Goal: Task Accomplishment & Management: Complete application form

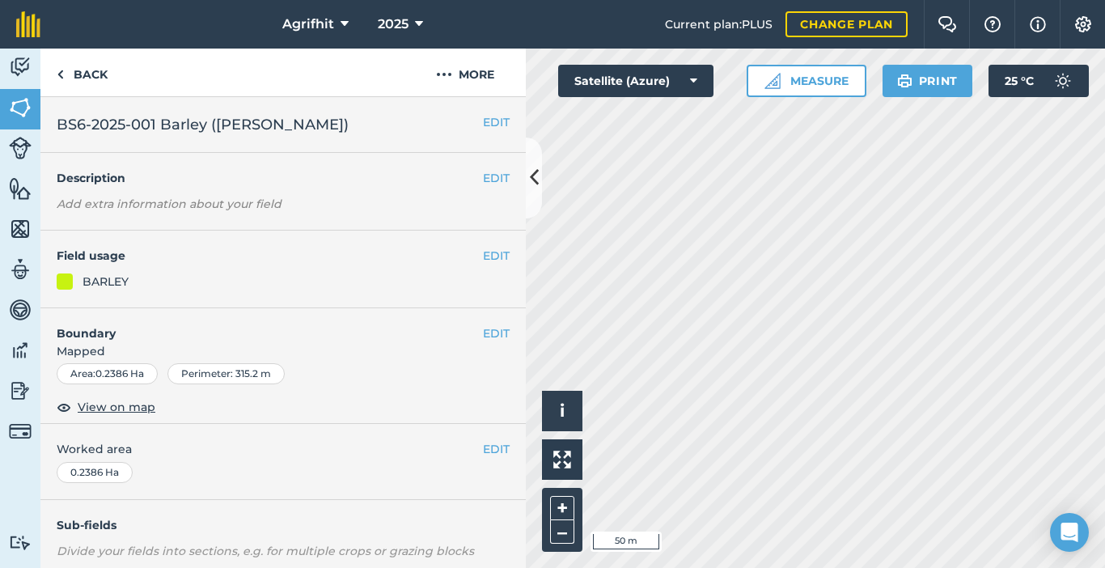
scroll to position [286, 0]
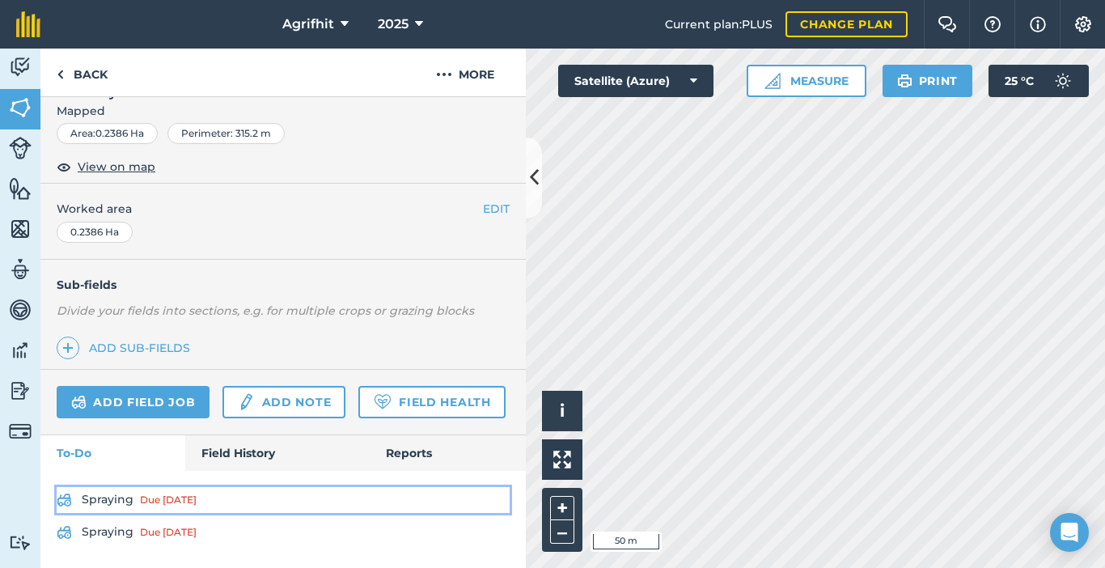
click at [158, 496] on div "Due [DATE]" at bounding box center [168, 499] width 57 height 13
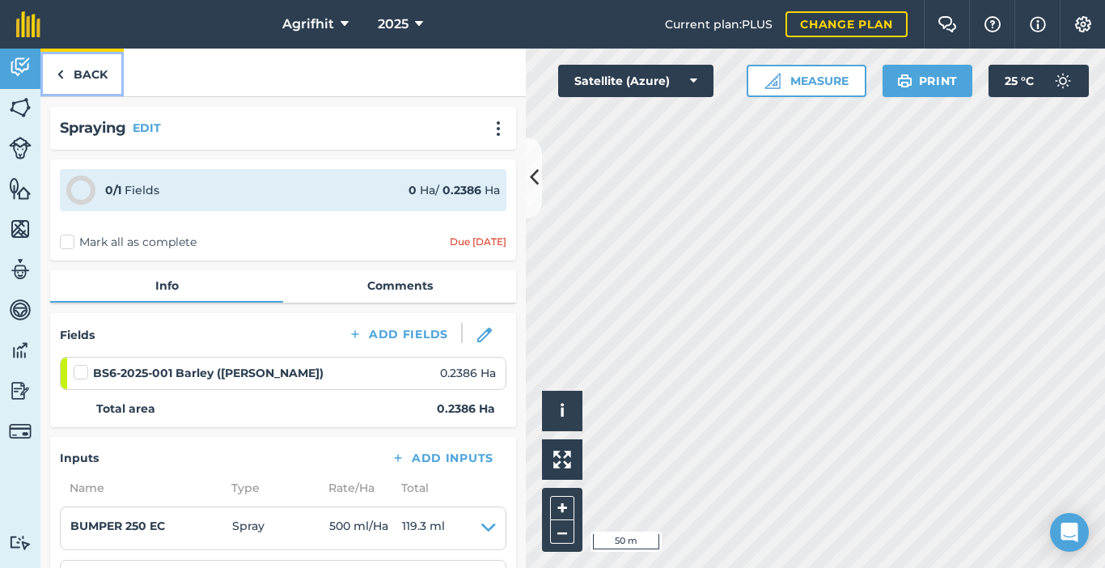
click at [58, 82] on img at bounding box center [60, 74] width 7 height 19
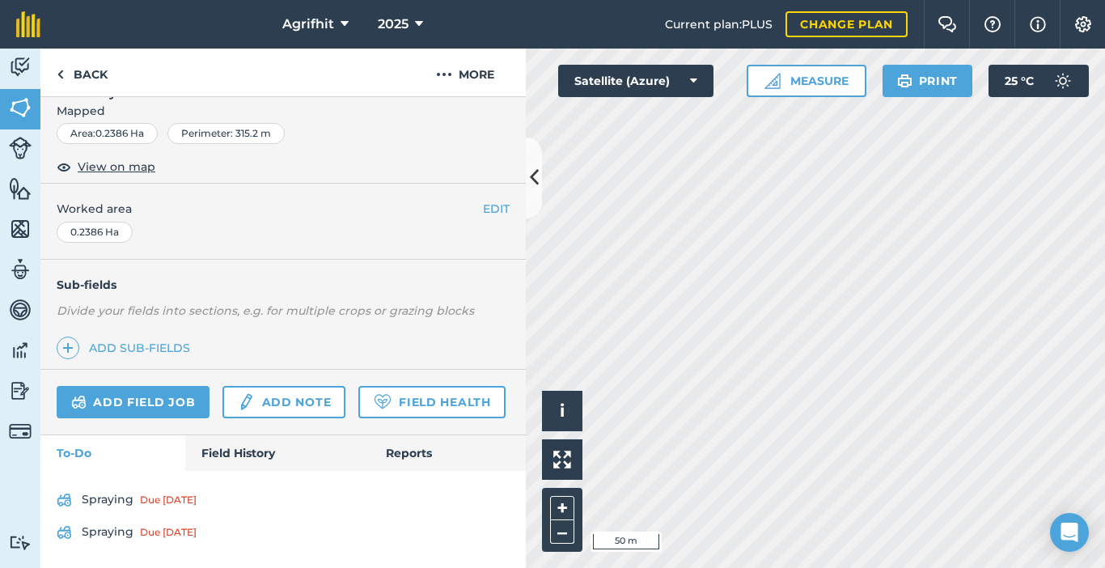
scroll to position [286, 0]
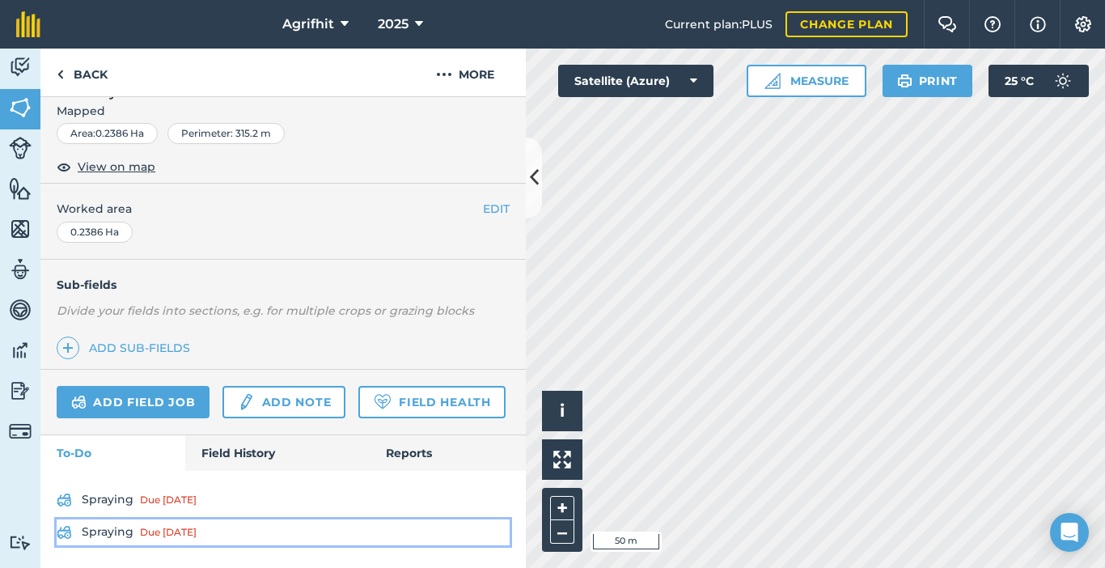
click at [136, 527] on link "Spraying Due [DATE]" at bounding box center [283, 532] width 453 height 26
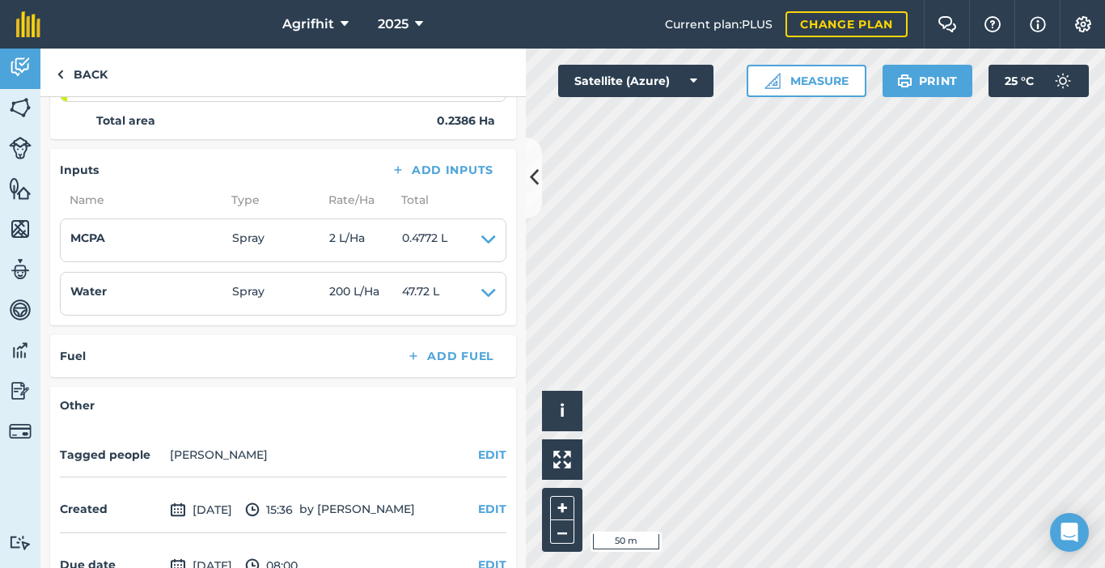
scroll to position [59, 0]
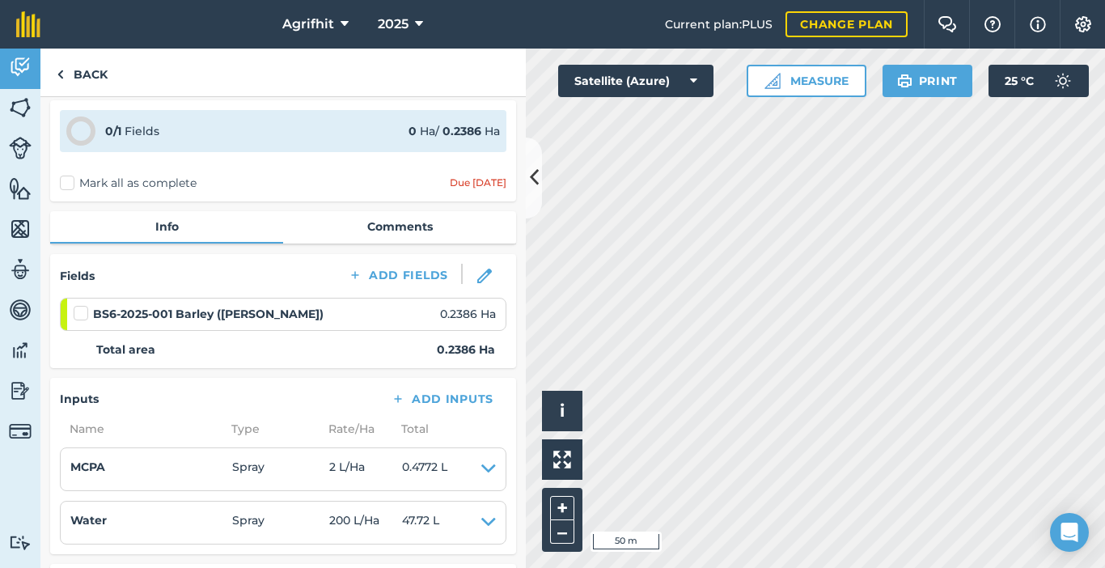
click at [82, 305] on label at bounding box center [83, 305] width 19 height 0
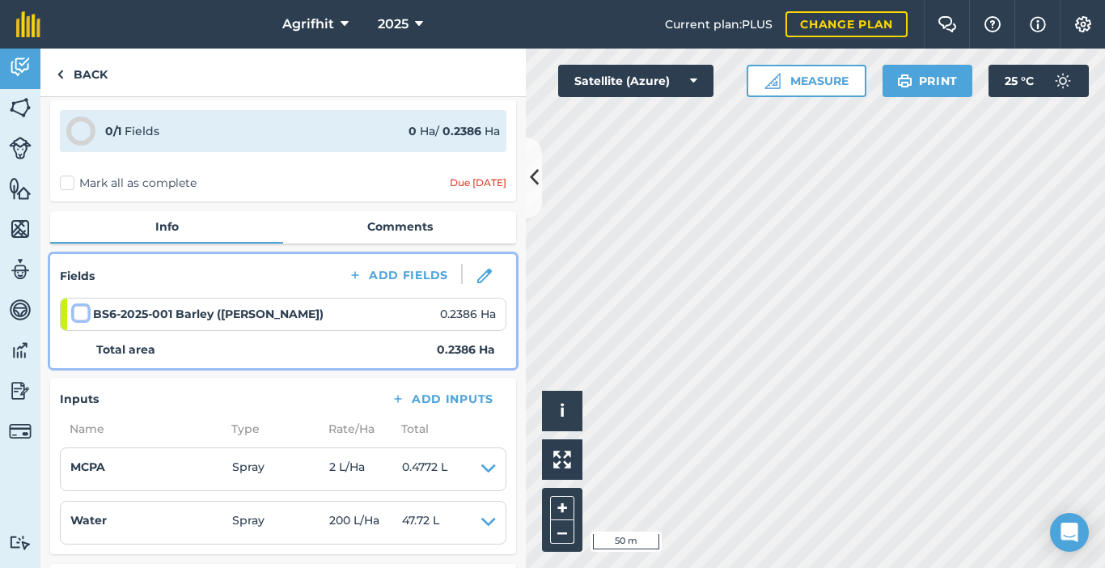
click at [82, 315] on input "checkbox" at bounding box center [79, 310] width 11 height 11
checkbox input "false"
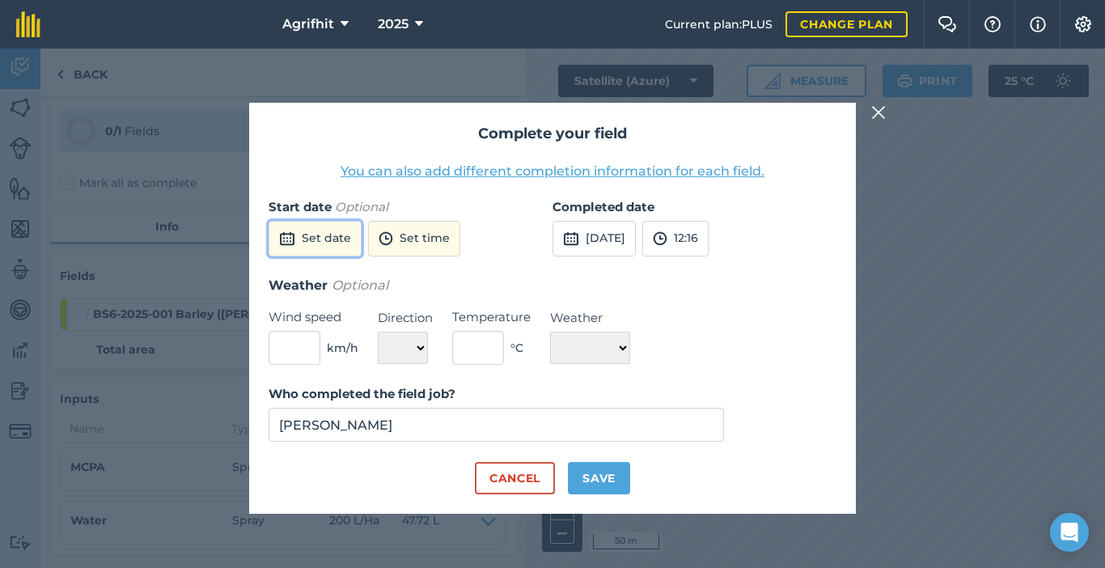
click at [303, 236] on button "Set date" at bounding box center [315, 239] width 93 height 36
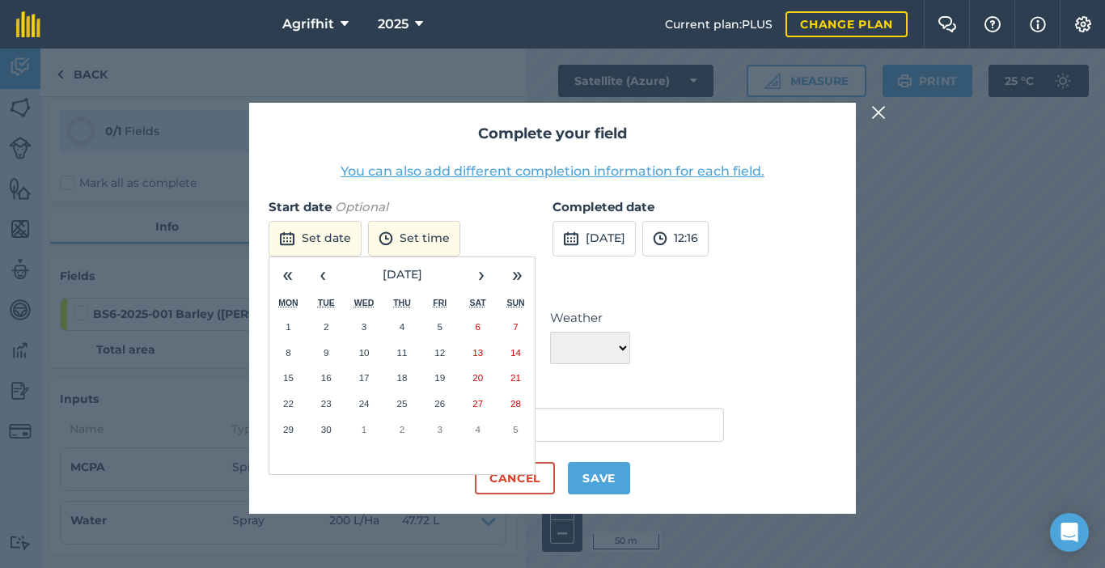
click at [396, 370] on button "18" at bounding box center [402, 378] width 38 height 26
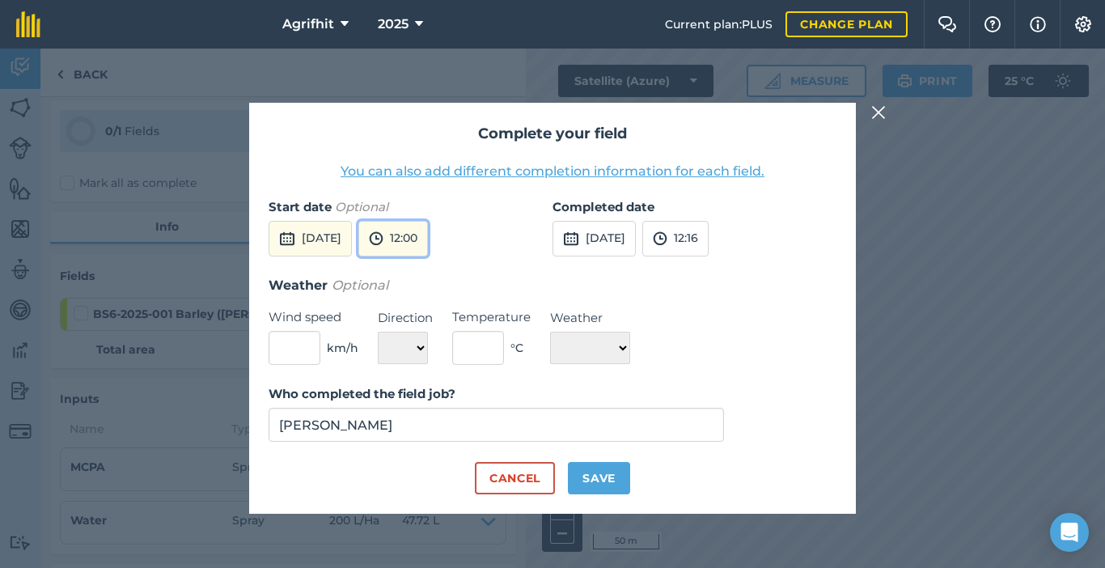
click at [383, 245] on img at bounding box center [376, 238] width 15 height 19
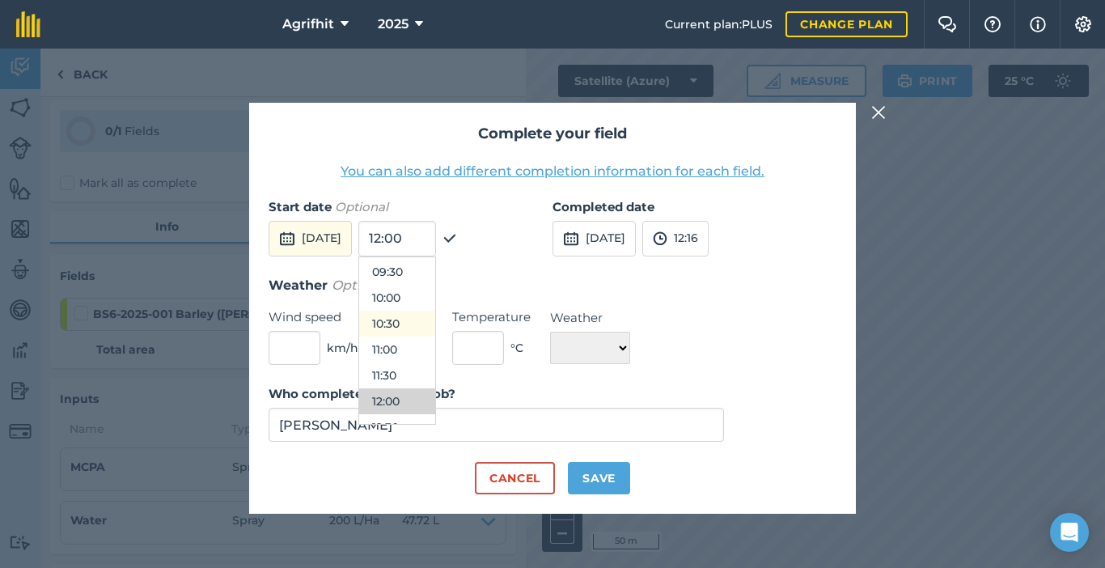
scroll to position [463, 0]
click at [416, 328] on button "10:00" at bounding box center [397, 325] width 76 height 26
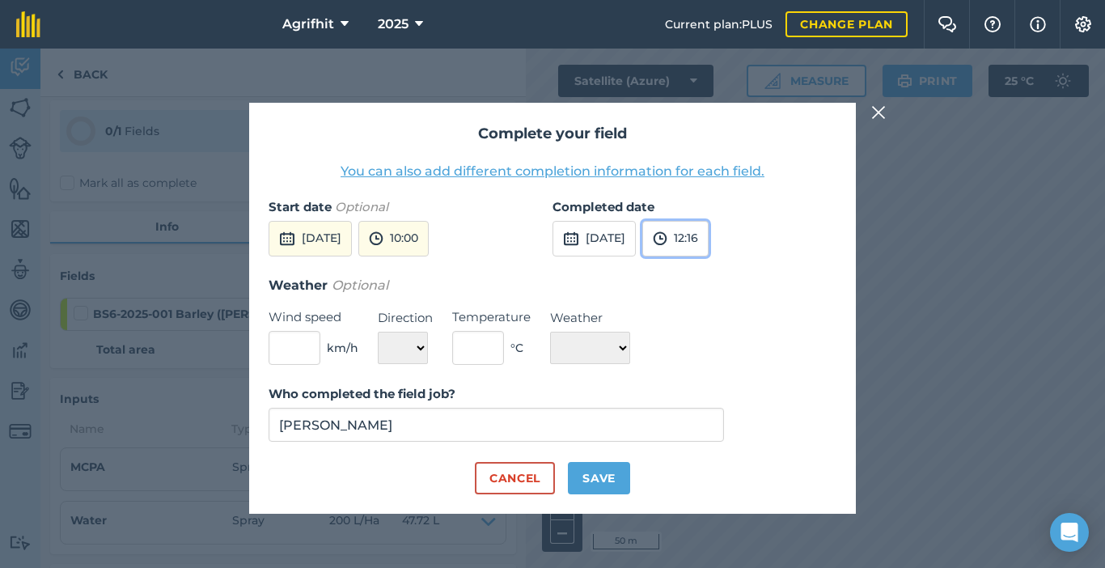
click at [709, 238] on button "12:16" at bounding box center [675, 239] width 66 height 36
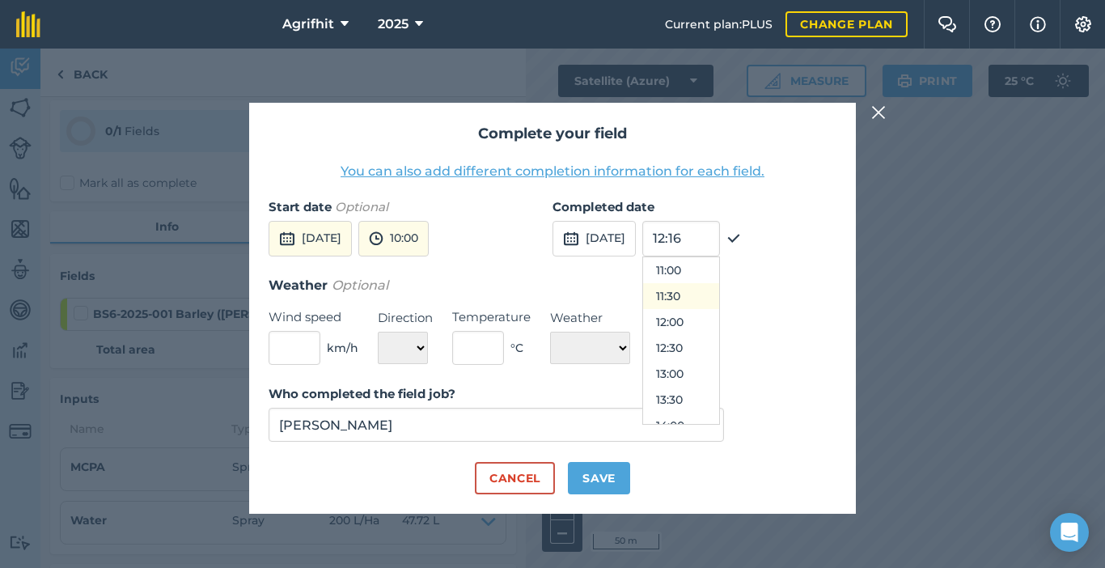
scroll to position [489, 0]
click at [716, 320] on button "10:30" at bounding box center [681, 325] width 76 height 26
click at [299, 356] on input "text" at bounding box center [295, 348] width 52 height 34
type input "1"
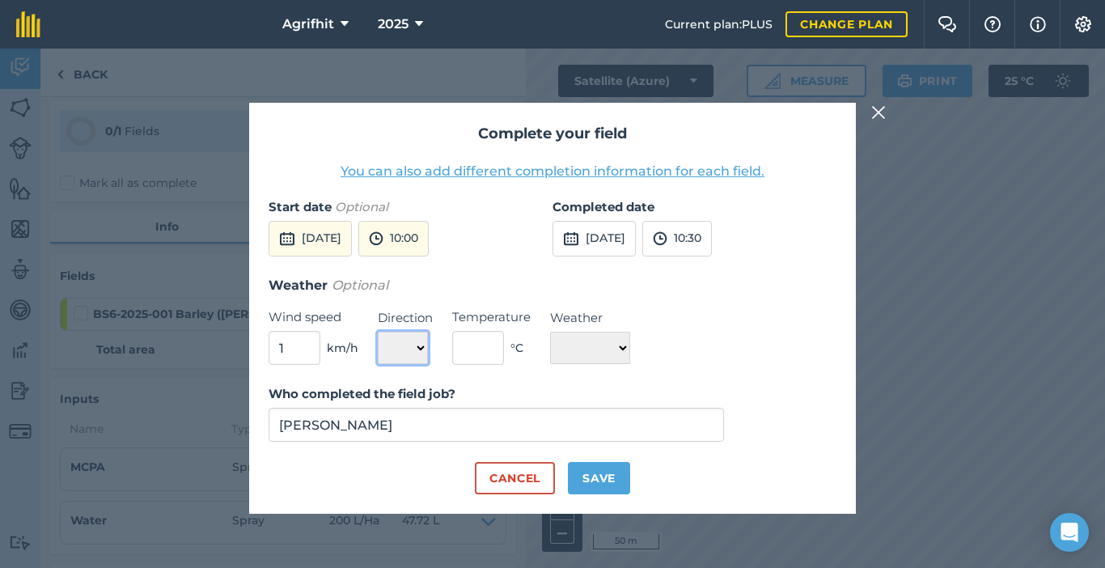
click at [423, 349] on select "N NE E SE S SW W NW" at bounding box center [403, 348] width 50 height 32
select select "SE"
click at [378, 332] on select "N NE E SE S SW W NW" at bounding box center [403, 348] width 50 height 32
click at [489, 349] on input "text" at bounding box center [478, 348] width 52 height 34
type input "2"
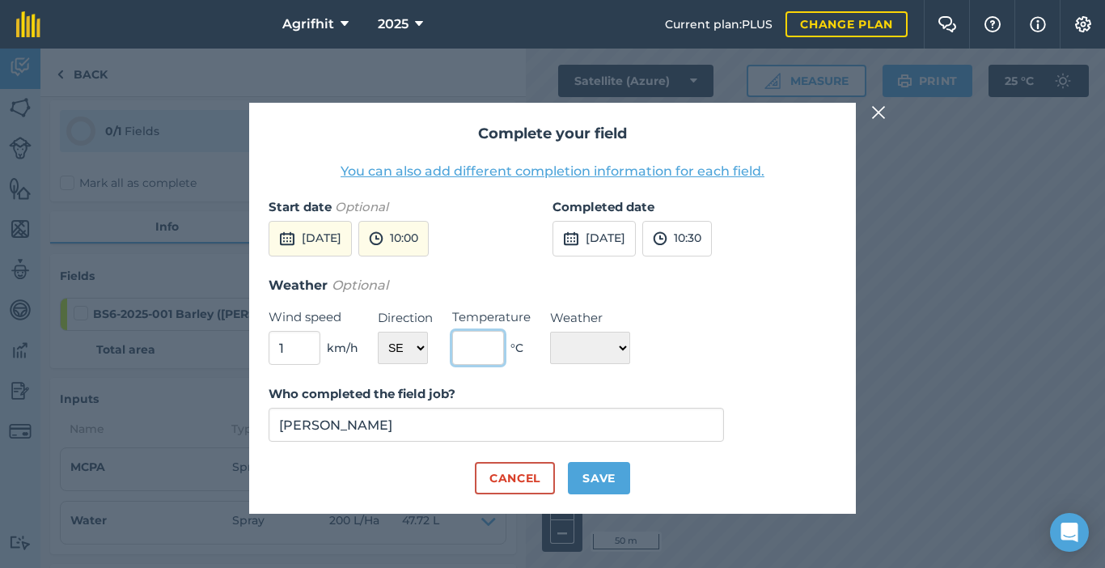
type input "8"
type input "19"
click at [623, 353] on select "☀️ Sunny 🌧 Rainy ⛅️ Cloudy 🌨 Snow ❄️ Icy" at bounding box center [590, 348] width 80 height 32
select select "Sunny"
click at [550, 332] on select "☀️ Sunny 🌧 Rainy ⛅️ Cloudy 🌨 Snow ❄️ Icy" at bounding box center [590, 348] width 80 height 32
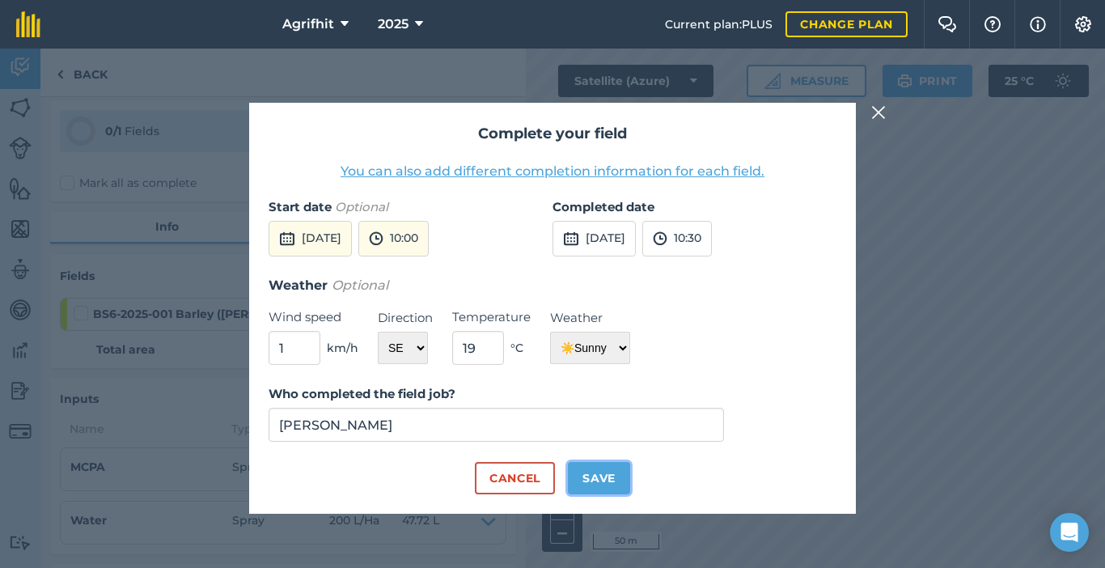
click at [598, 480] on button "Save" at bounding box center [599, 478] width 62 height 32
checkbox input "true"
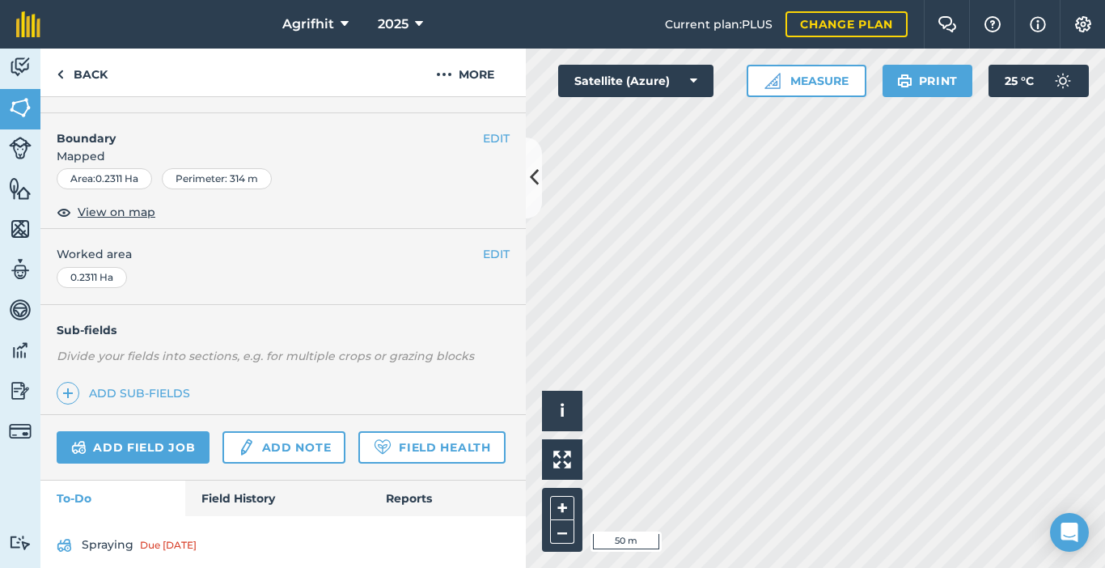
scroll to position [286, 0]
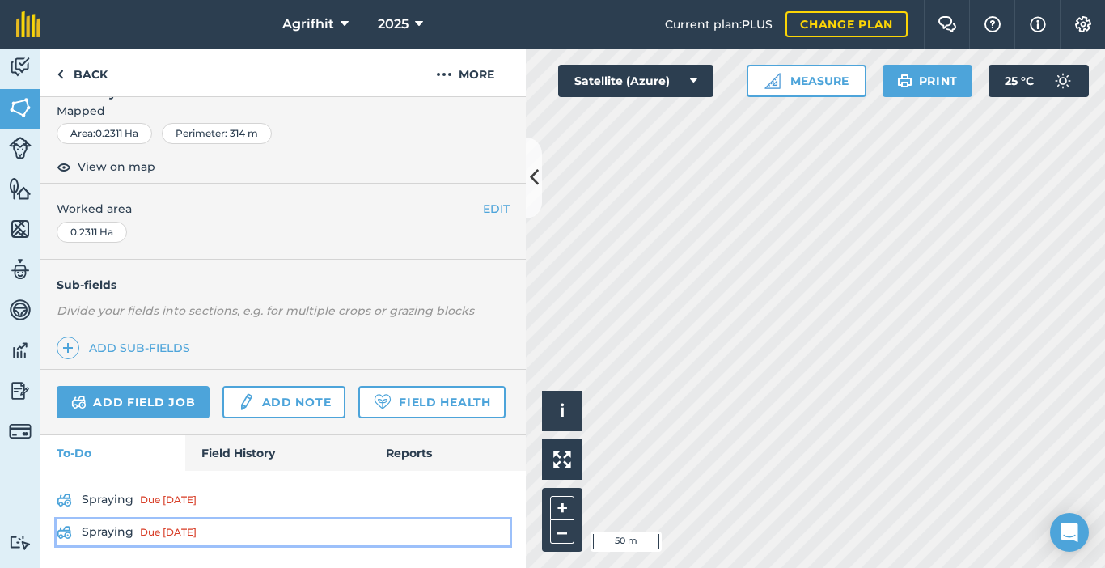
click at [125, 533] on link "Spraying Due [DATE]" at bounding box center [283, 532] width 453 height 26
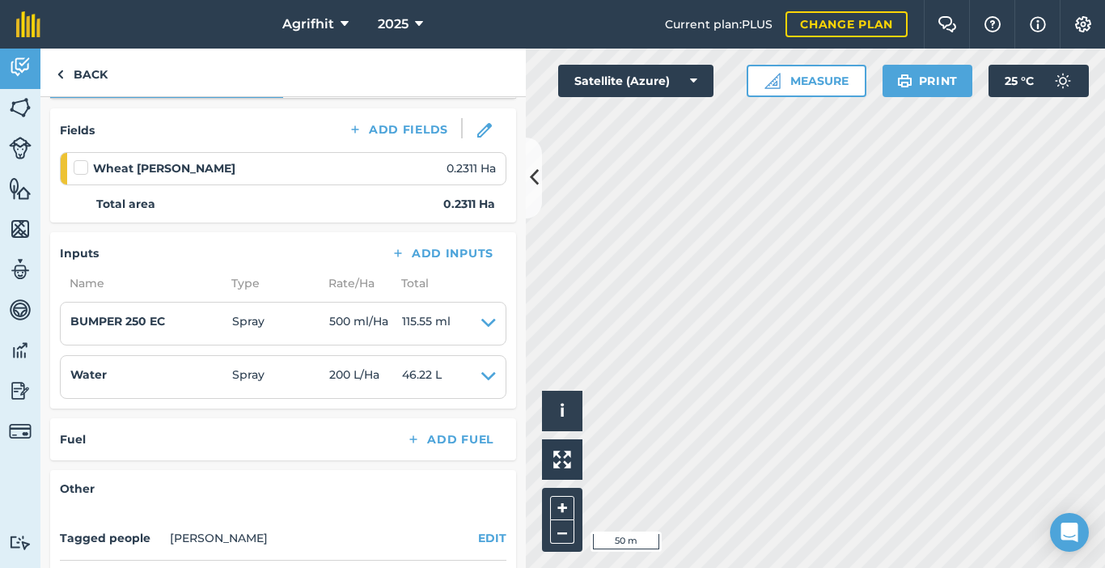
scroll to position [243, 0]
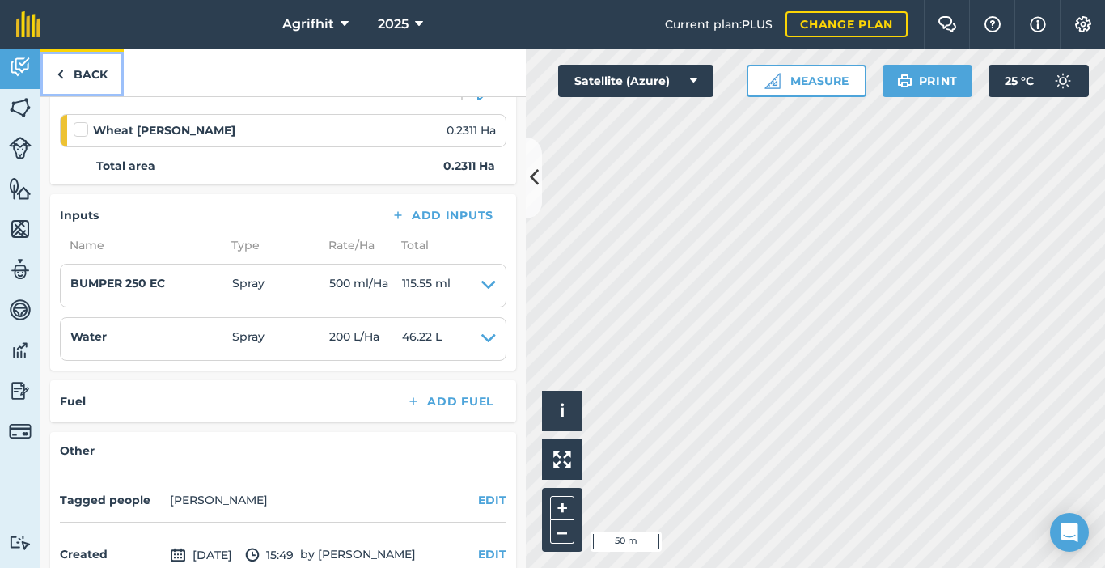
click at [104, 78] on link "Back" at bounding box center [81, 73] width 83 height 48
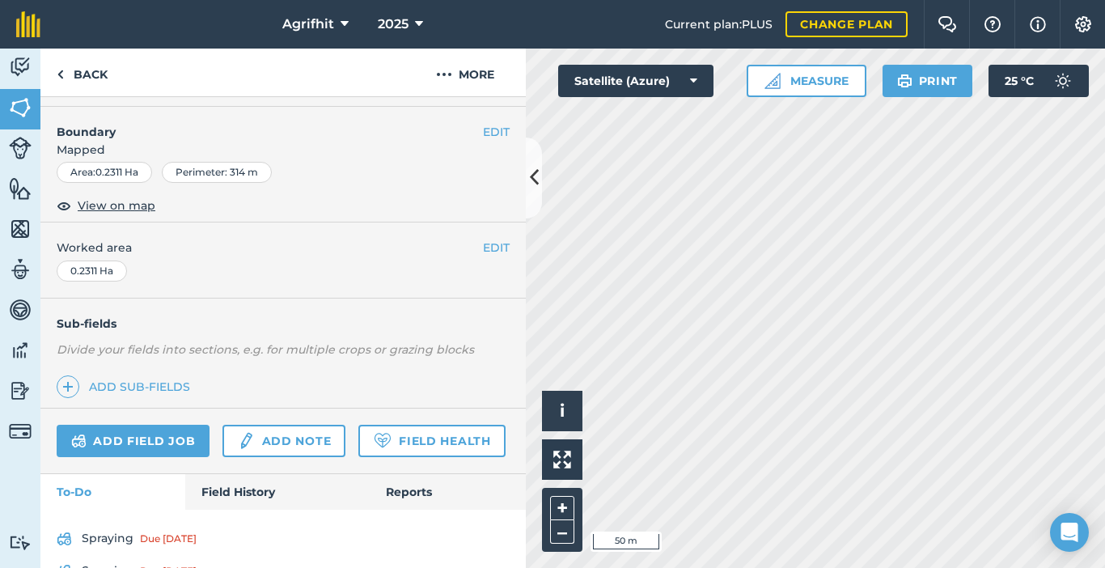
scroll to position [286, 0]
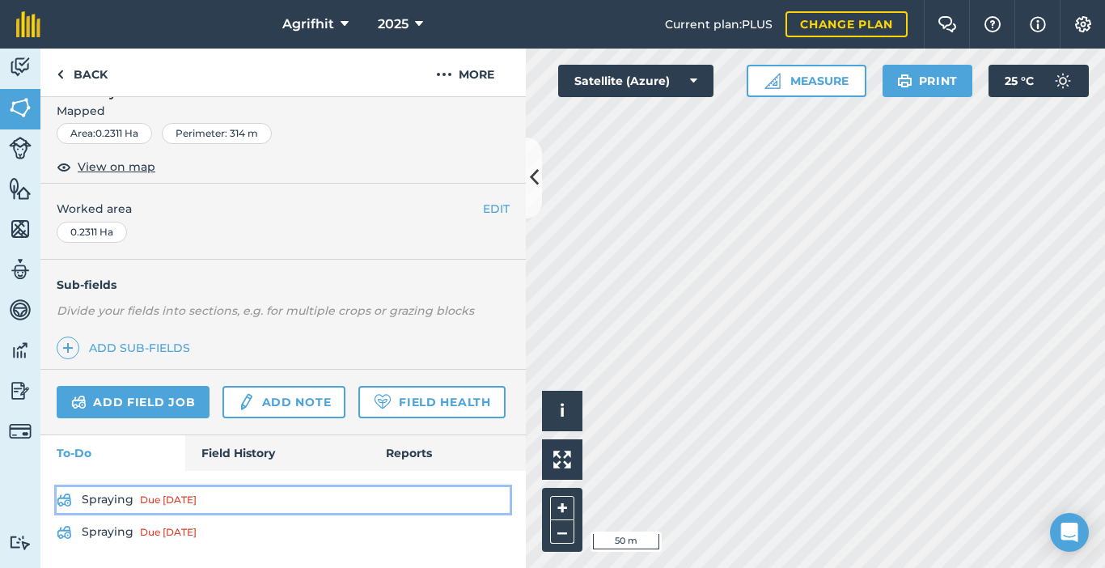
click at [156, 495] on div "Due [DATE]" at bounding box center [168, 499] width 57 height 13
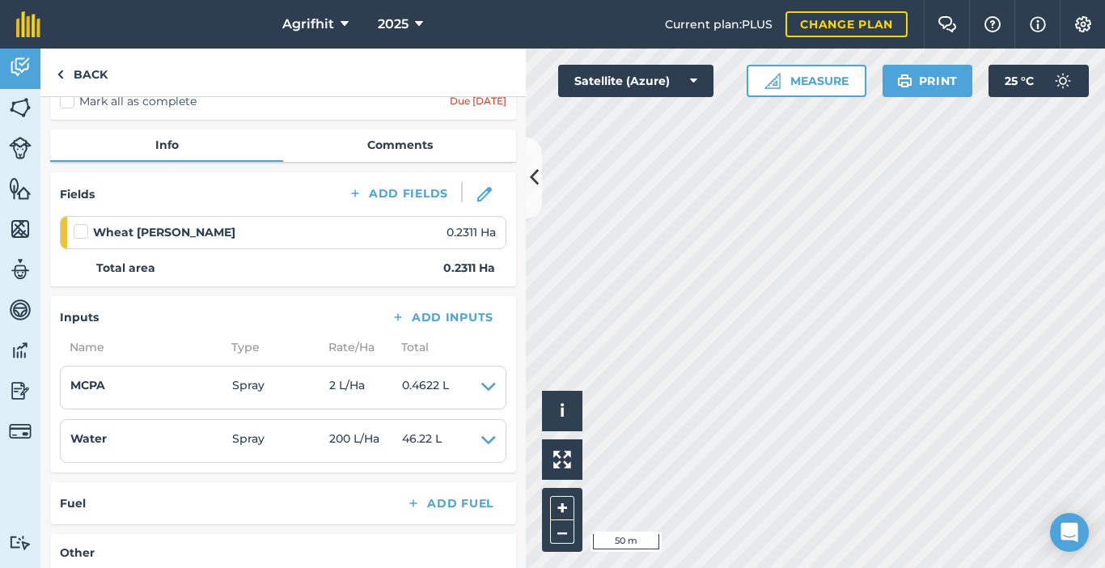
scroll to position [162, 0]
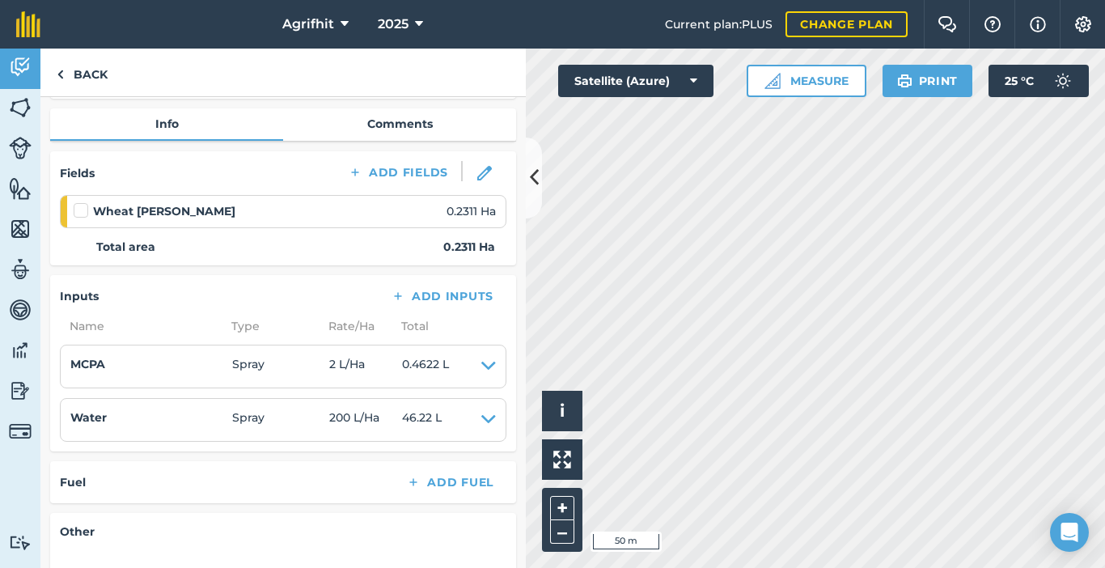
click at [77, 202] on label at bounding box center [83, 202] width 19 height 0
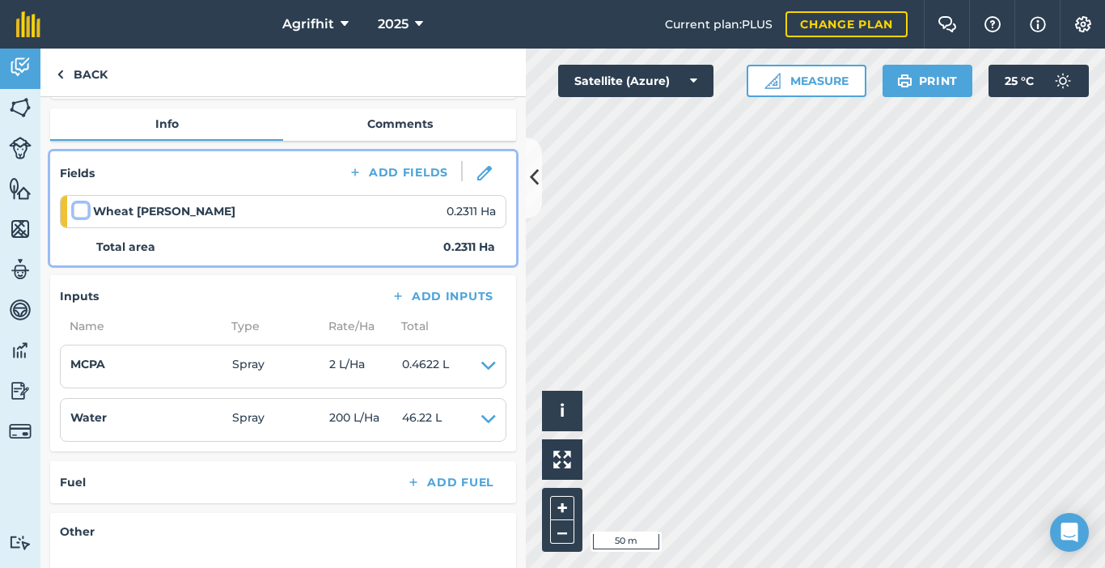
click at [77, 213] on input "checkbox" at bounding box center [79, 207] width 11 height 11
checkbox input "false"
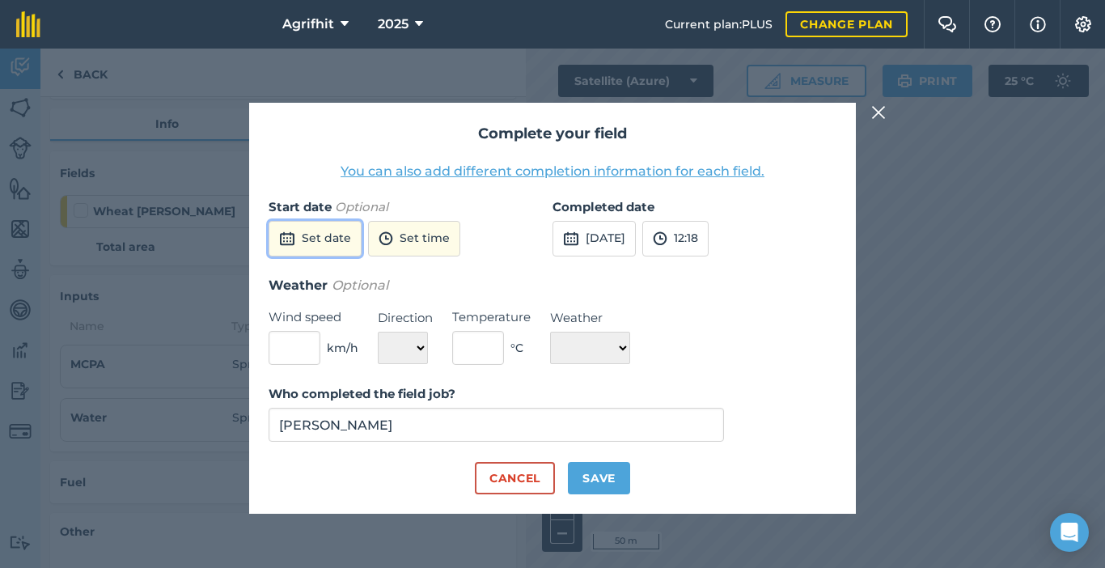
click at [332, 237] on button "Set date" at bounding box center [315, 239] width 93 height 36
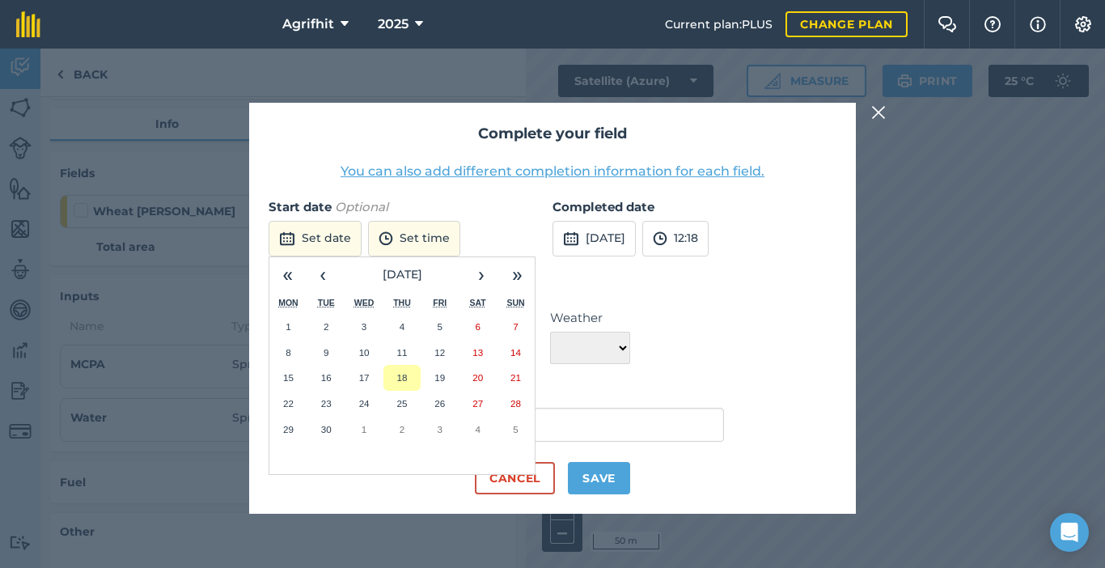
click at [400, 377] on abbr "18" at bounding box center [401, 377] width 11 height 11
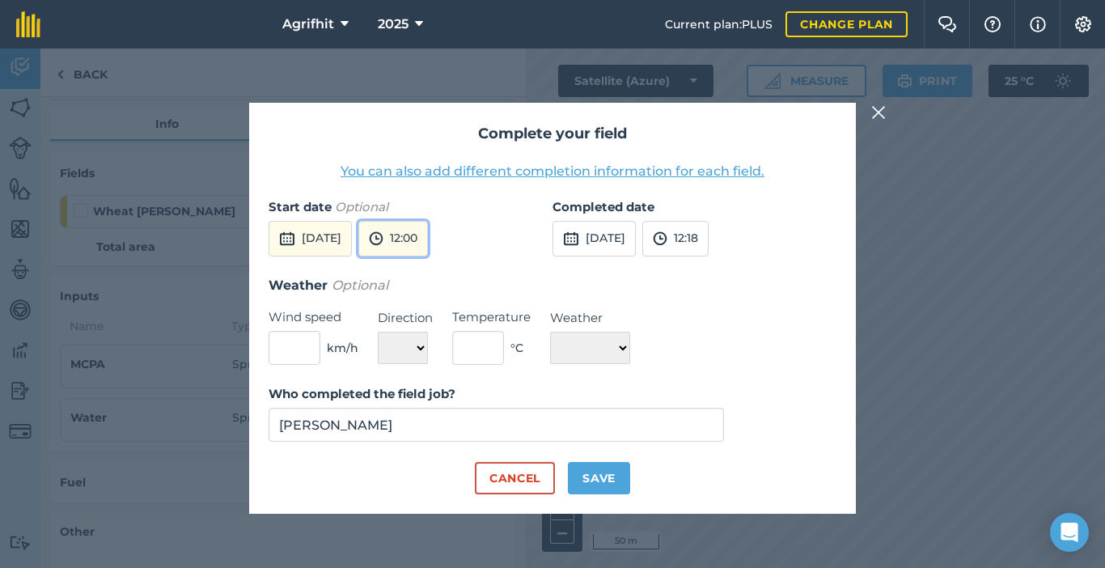
click at [428, 240] on button "12:00" at bounding box center [393, 239] width 70 height 36
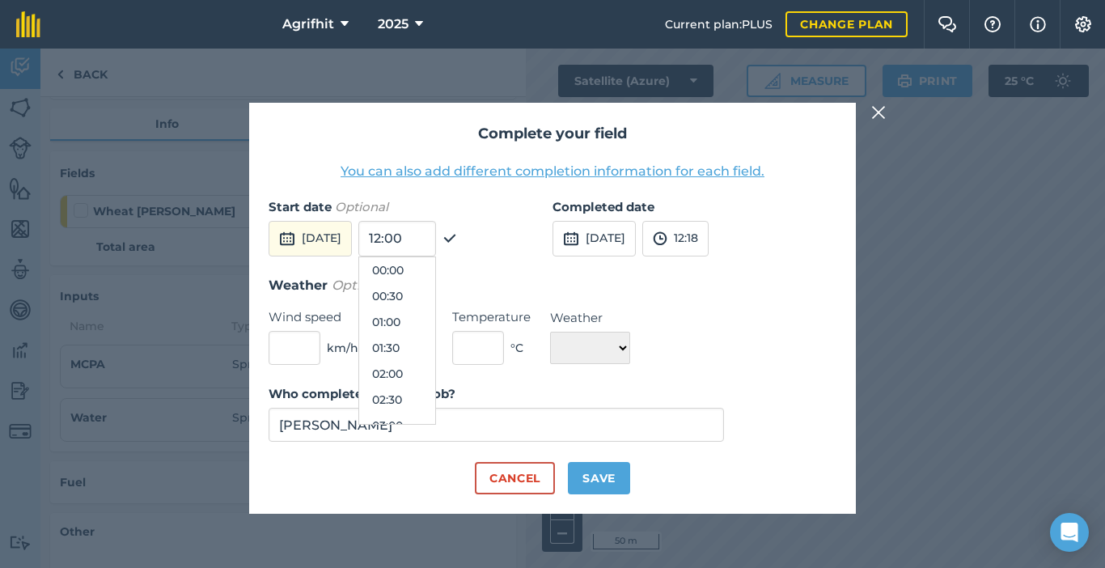
scroll to position [544, 0]
click at [422, 296] on button "11:00" at bounding box center [397, 296] width 76 height 26
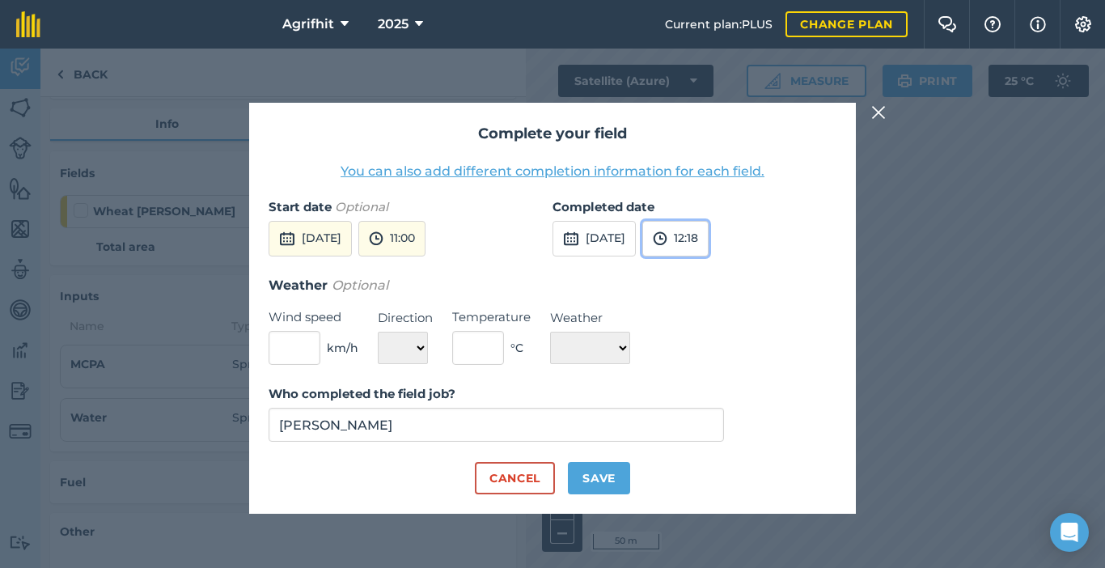
click at [709, 235] on button "12:18" at bounding box center [675, 239] width 66 height 36
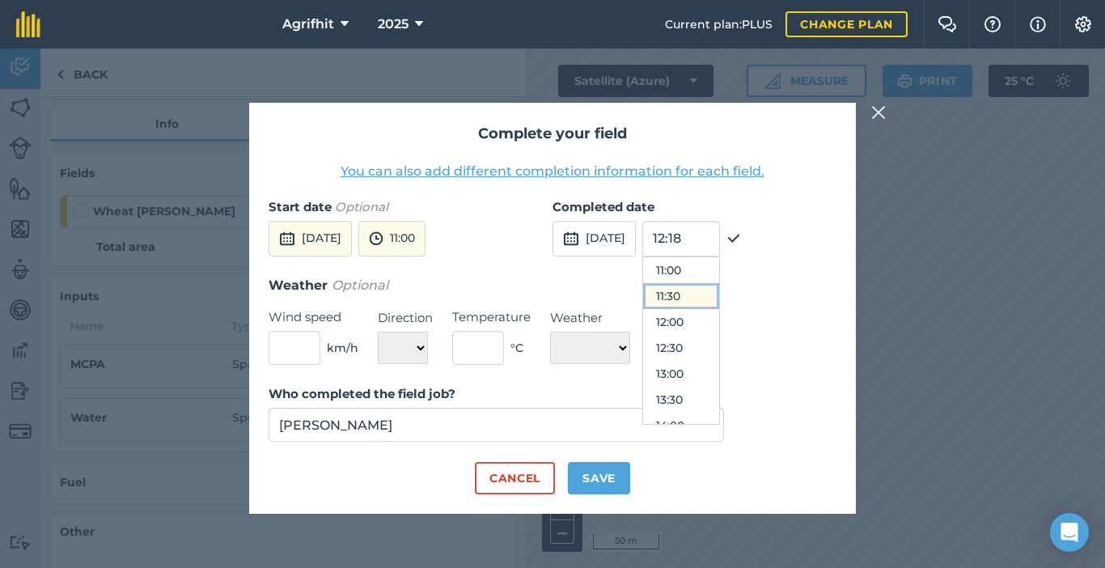
click at [704, 290] on button "11:30" at bounding box center [681, 296] width 76 height 26
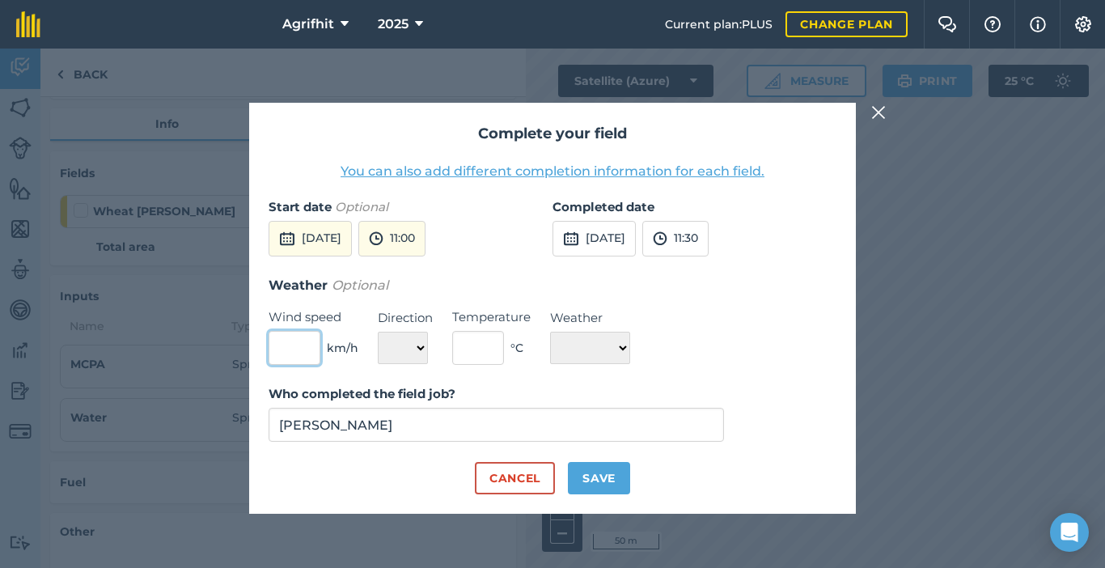
click at [311, 349] on input "text" at bounding box center [295, 348] width 52 height 34
type input "1"
click at [425, 347] on select "N NE E SE S SW W NW" at bounding box center [403, 348] width 50 height 32
click at [378, 332] on select "N NE E SE S SW W NW" at bounding box center [403, 348] width 50 height 32
click at [418, 350] on select "N NE E SE S SW W NW" at bounding box center [403, 348] width 50 height 32
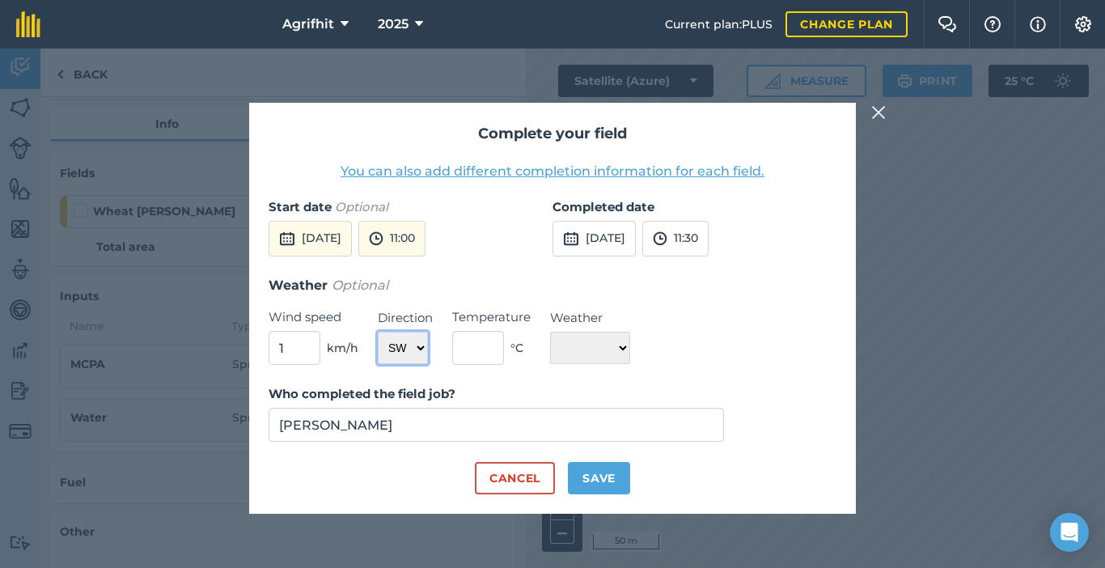
select select "SE"
click at [378, 332] on select "N NE E SE S SW W NW" at bounding box center [403, 348] width 50 height 32
click at [469, 348] on input "text" at bounding box center [478, 348] width 52 height 34
type input "19"
click at [624, 346] on select "☀️ Sunny 🌧 Rainy ⛅️ Cloudy 🌨 Snow ❄️ Icy" at bounding box center [590, 348] width 80 height 32
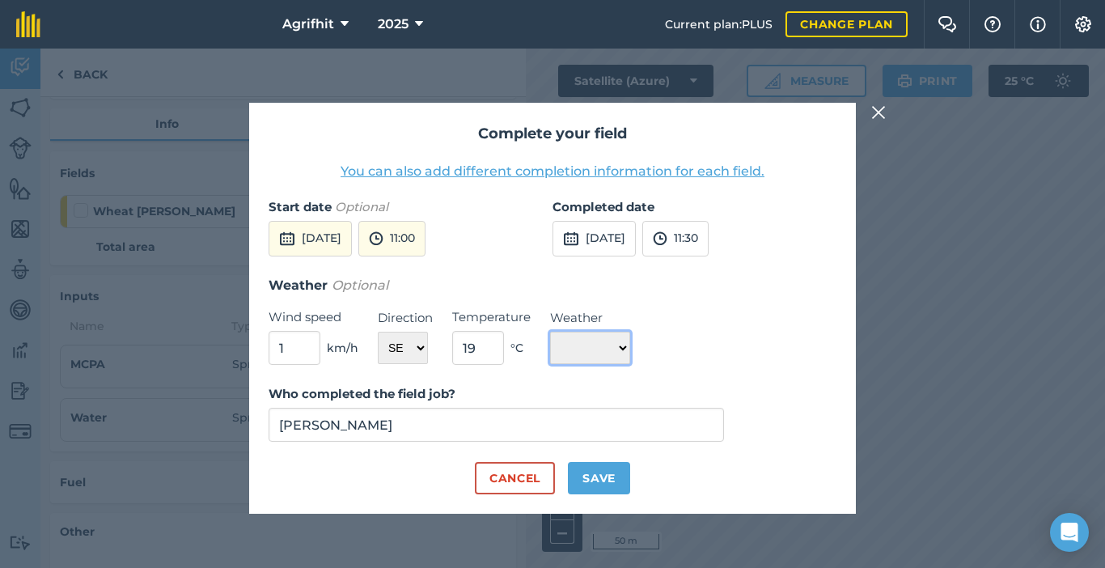
select select "Sunny"
click at [550, 332] on select "☀️ Sunny 🌧 Rainy ⛅️ Cloudy 🌨 Snow ❄️ Icy" at bounding box center [590, 348] width 80 height 32
click at [612, 468] on button "Save" at bounding box center [599, 478] width 62 height 32
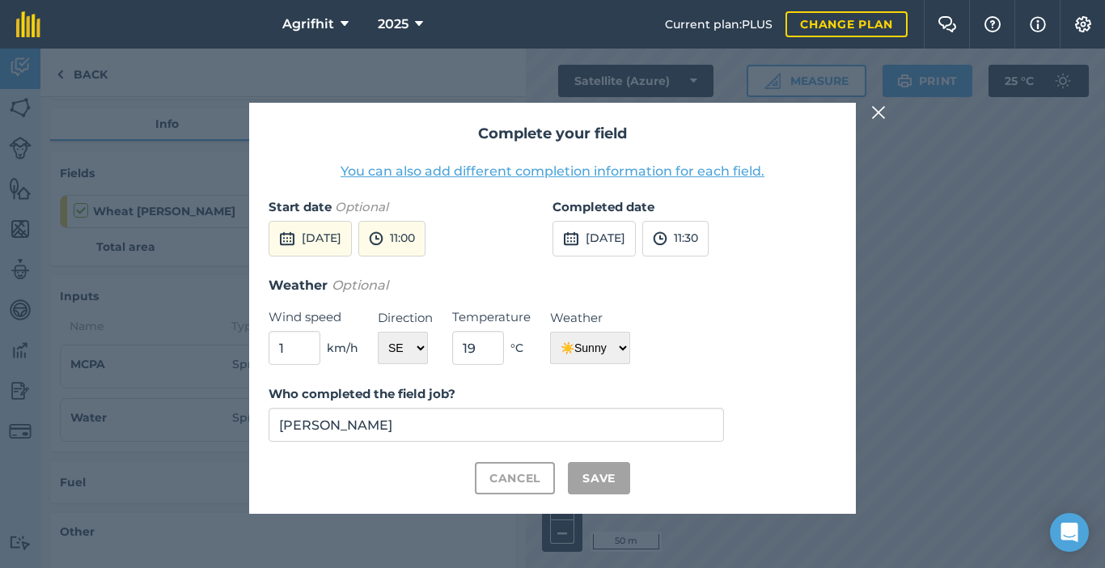
checkbox input "true"
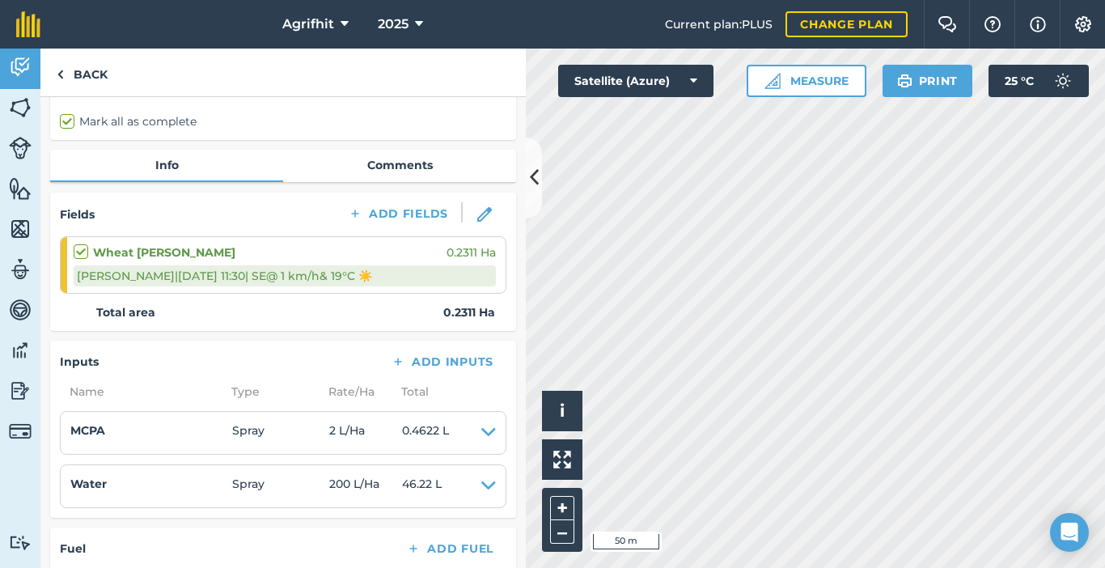
scroll to position [0, 0]
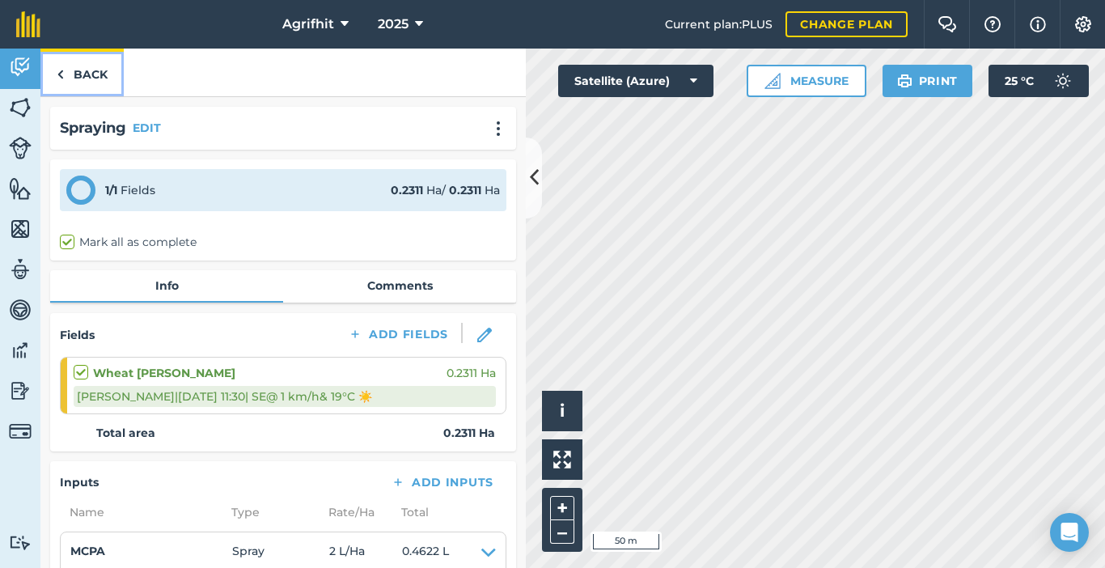
click at [84, 77] on link "Back" at bounding box center [81, 73] width 83 height 48
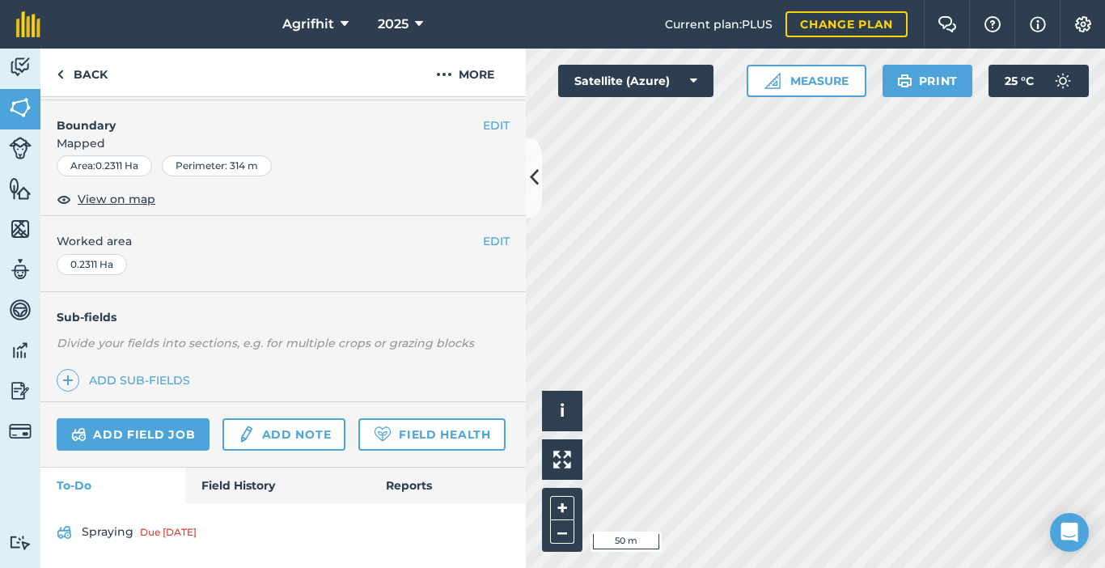
scroll to position [253, 0]
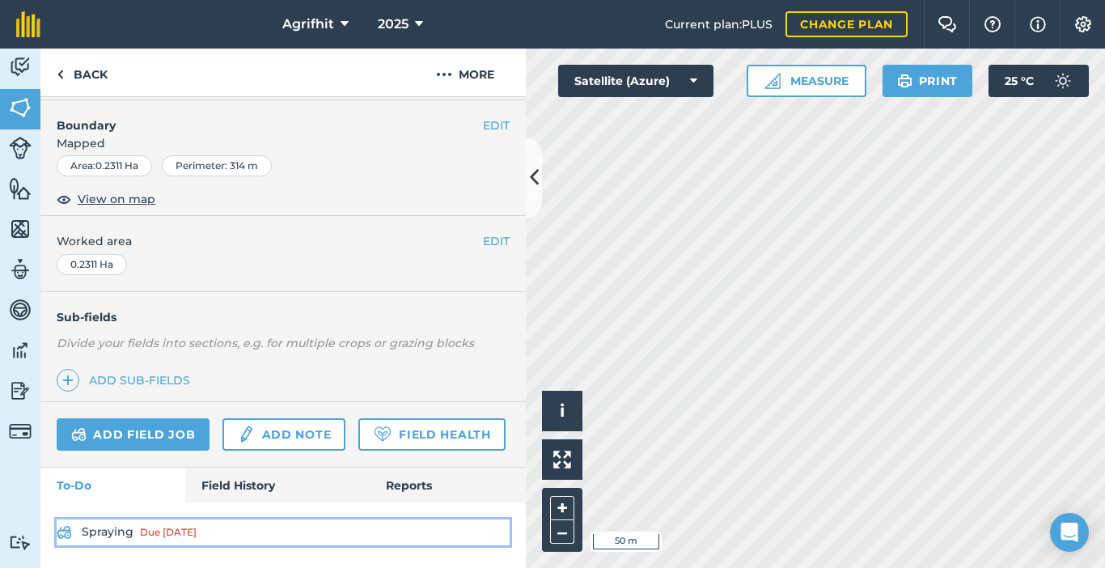
click at [152, 535] on div "Due [DATE]" at bounding box center [168, 532] width 57 height 13
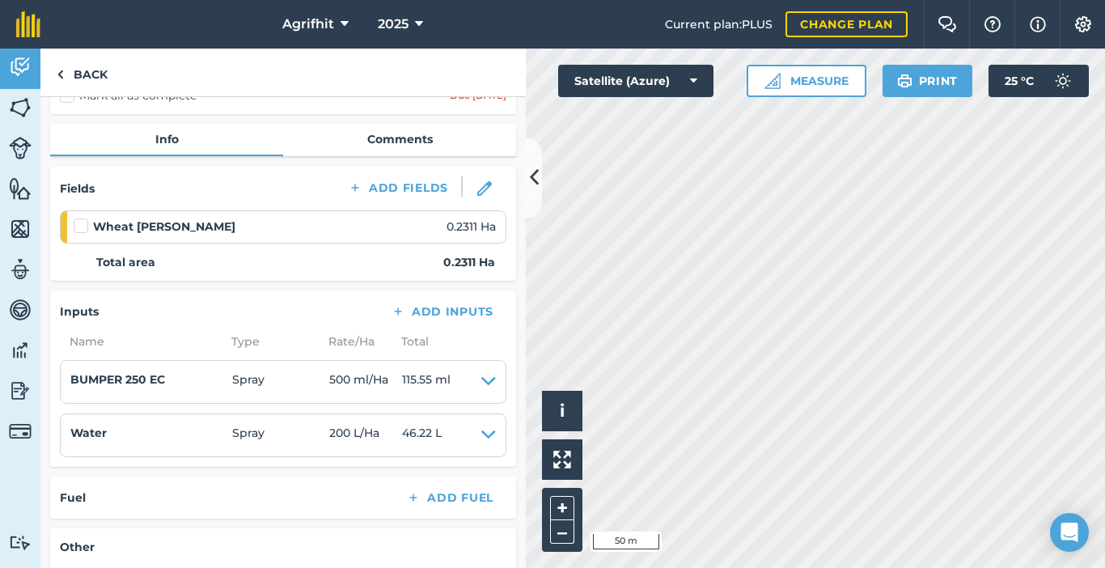
scroll to position [140, 0]
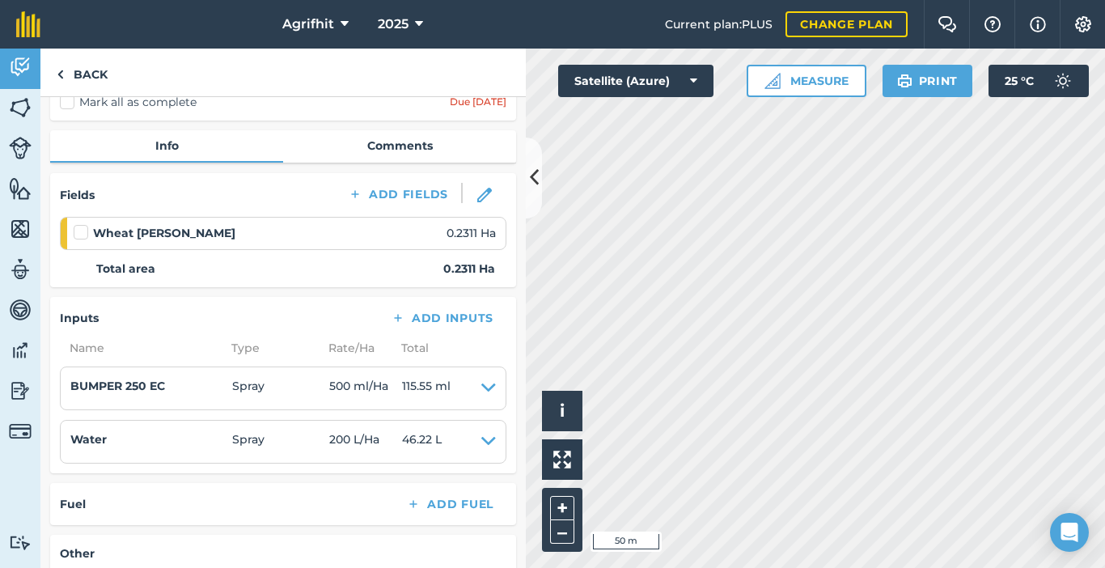
click at [79, 224] on label at bounding box center [83, 224] width 19 height 0
click at [79, 235] on input "checkbox" at bounding box center [79, 229] width 11 height 11
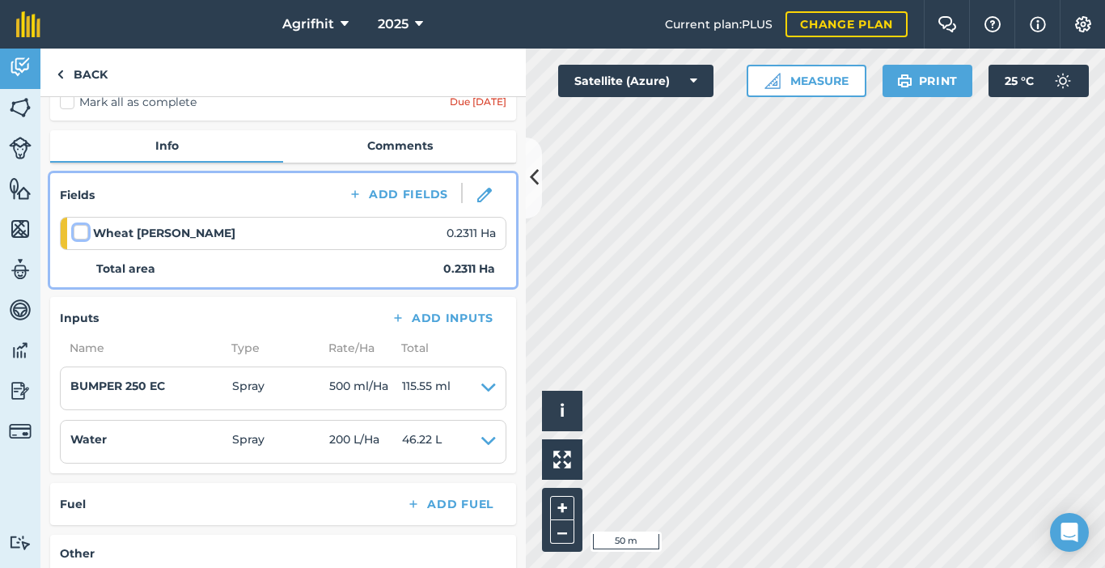
checkbox input "false"
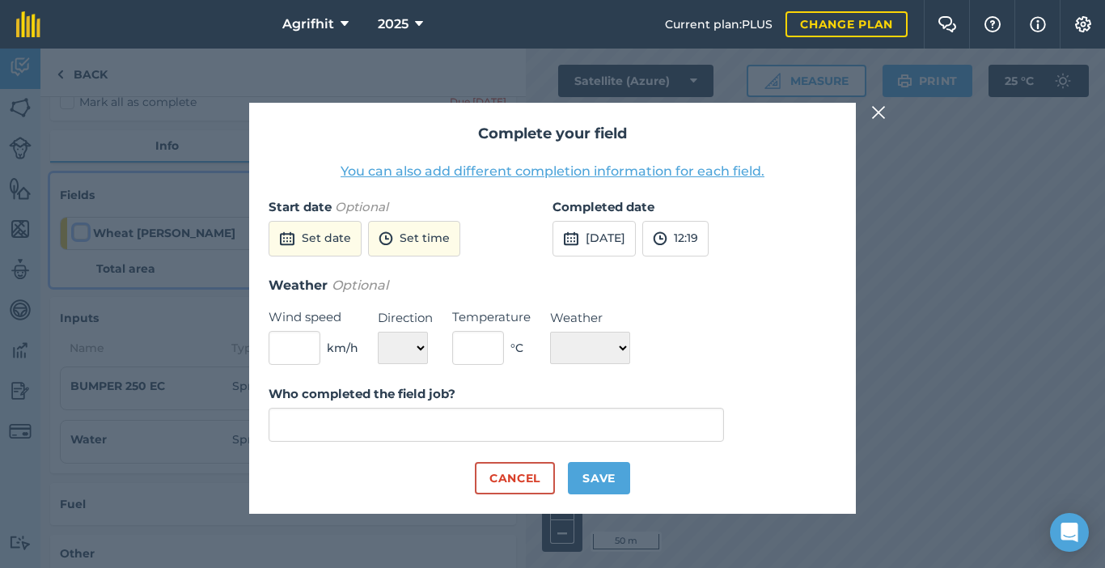
type input "[PERSON_NAME]"
click at [337, 237] on button "Set date" at bounding box center [315, 239] width 93 height 36
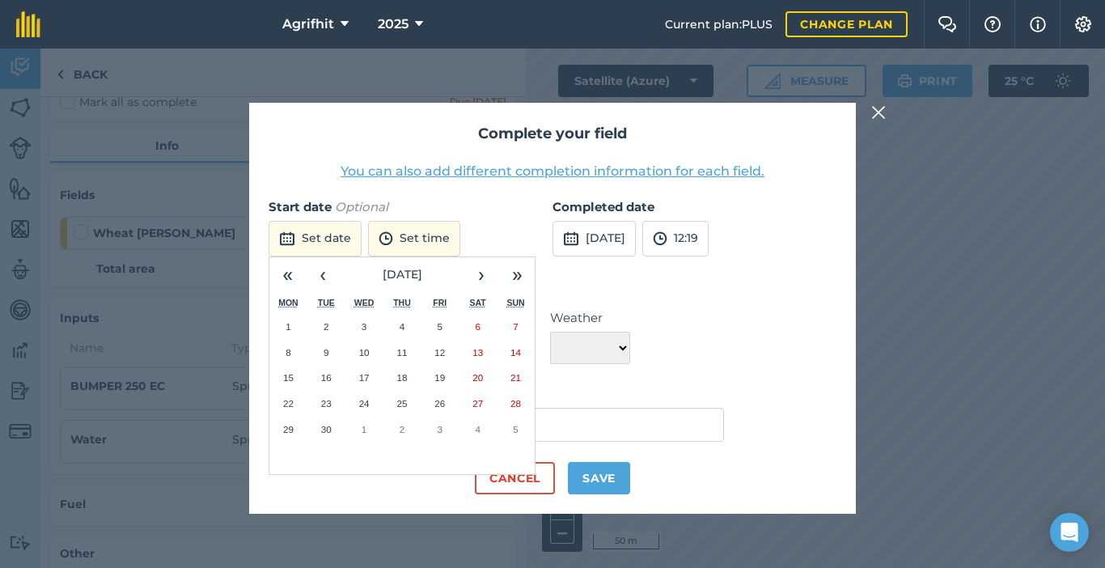
click at [404, 375] on abbr "18" at bounding box center [401, 377] width 11 height 11
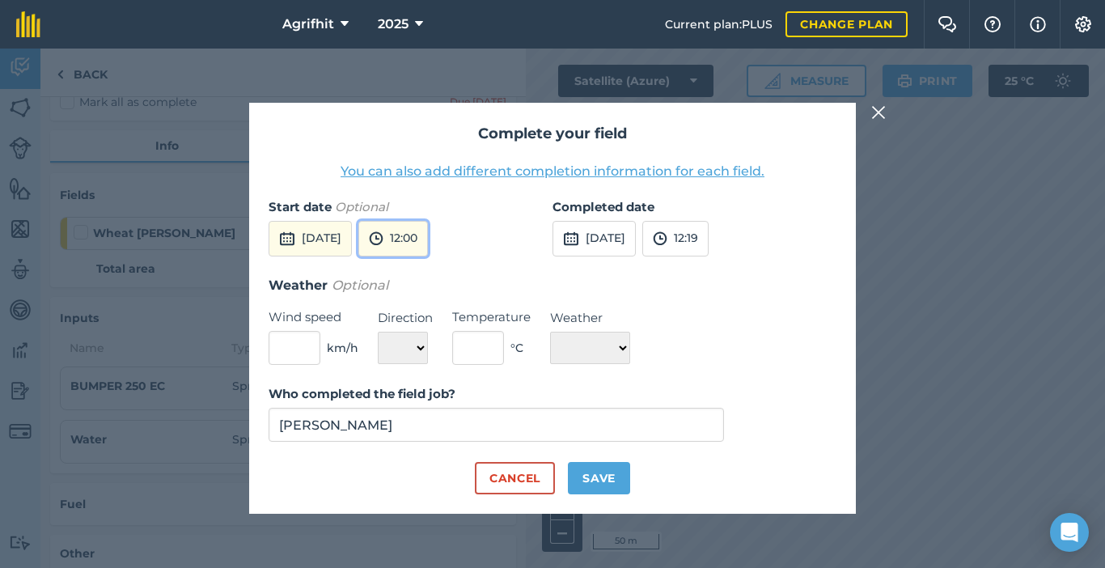
click at [428, 239] on button "12:00" at bounding box center [393, 239] width 70 height 36
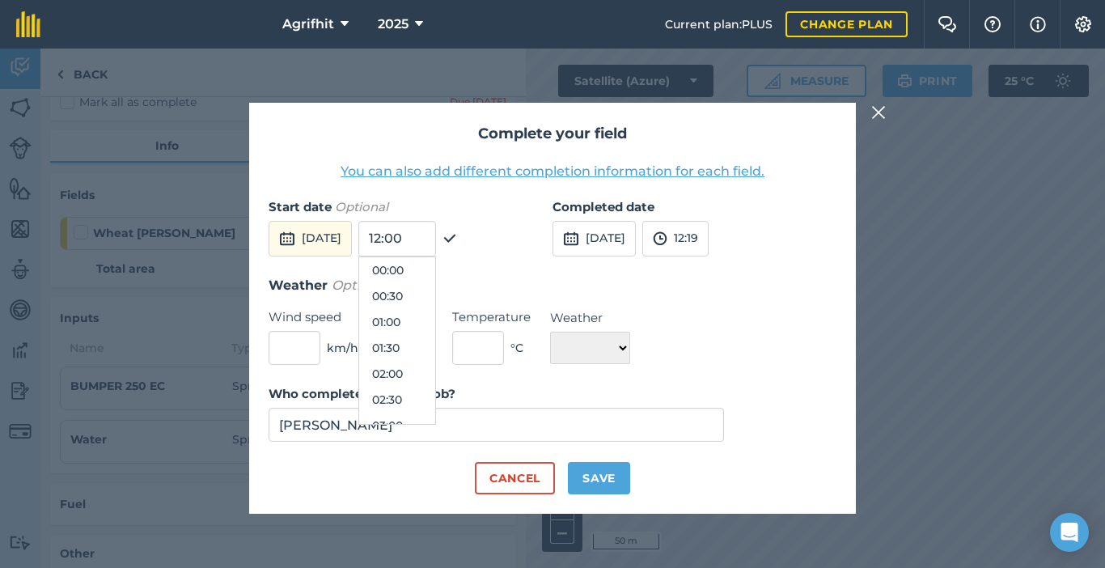
scroll to position [544, 0]
click at [429, 324] on button "11:30" at bounding box center [397, 322] width 76 height 26
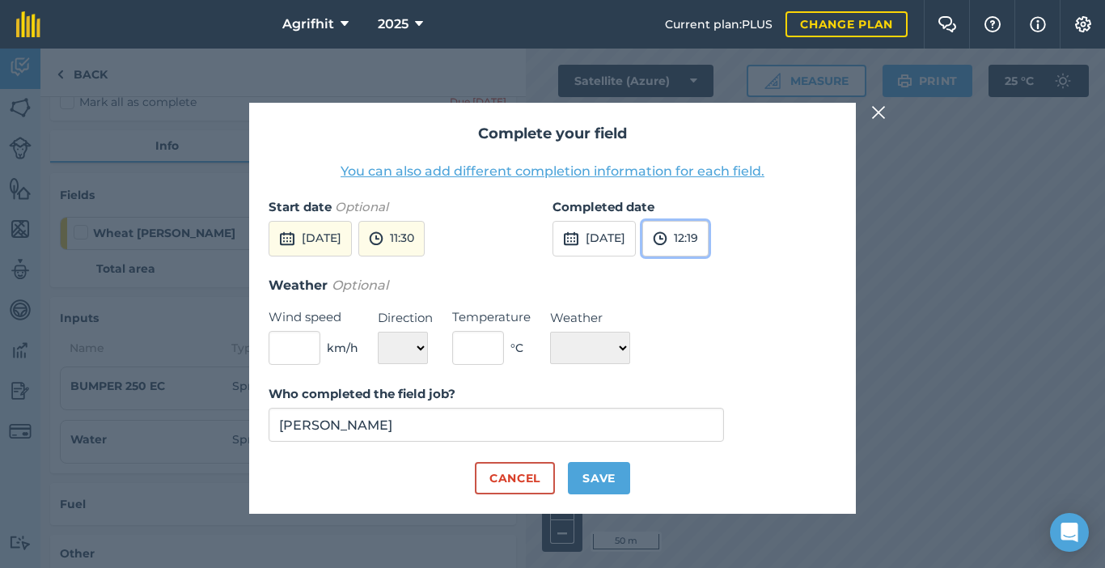
click at [709, 234] on button "12:19" at bounding box center [675, 239] width 66 height 36
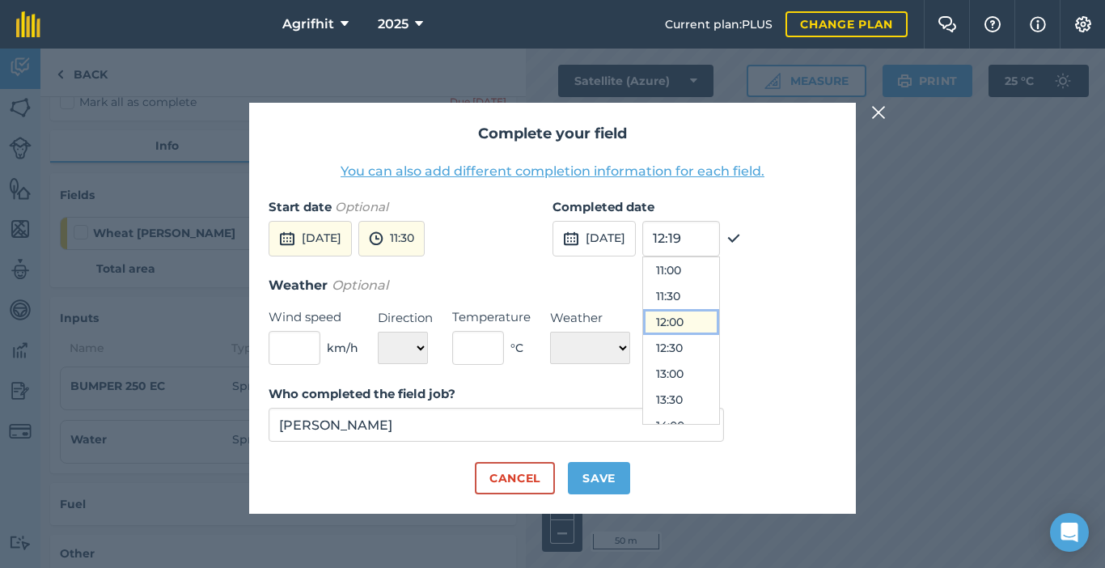
click at [702, 316] on button "12:00" at bounding box center [681, 322] width 76 height 26
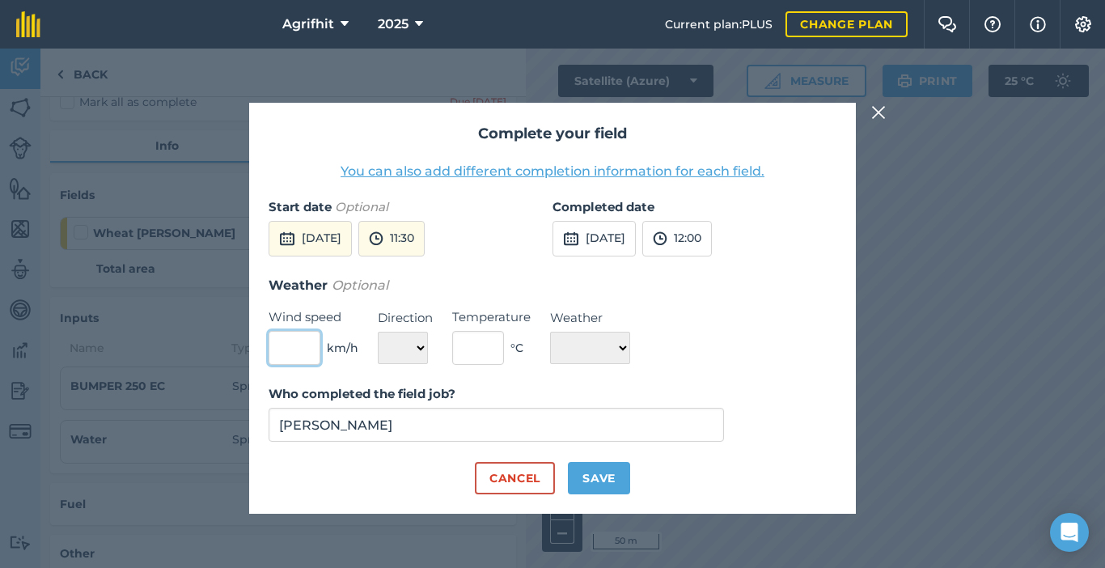
click at [280, 353] on input "text" at bounding box center [295, 348] width 52 height 34
type input "1"
click at [417, 351] on select "N NE E SE S SW W NW" at bounding box center [403, 348] width 50 height 32
select select "SE"
click at [378, 332] on select "N NE E SE S SW W NW" at bounding box center [403, 348] width 50 height 32
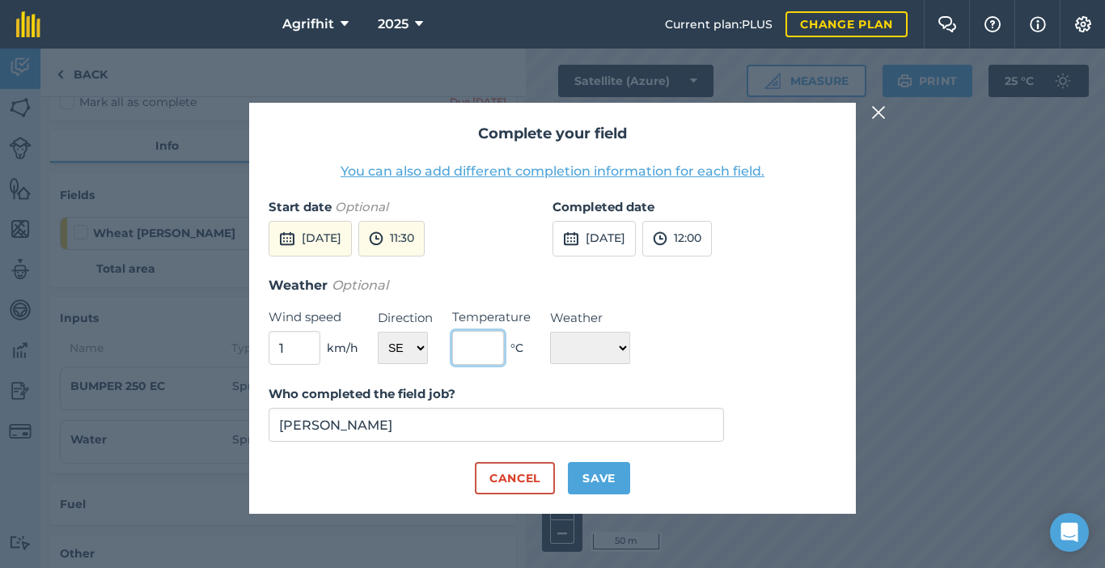
click at [484, 352] on input "text" at bounding box center [478, 348] width 52 height 34
type input "20"
click at [624, 345] on select "☀️ Sunny 🌧 Rainy ⛅️ Cloudy 🌨 Snow ❄️ Icy" at bounding box center [590, 348] width 80 height 32
select select "Sunny"
click at [550, 332] on select "☀️ Sunny 🌧 Rainy ⛅️ Cloudy 🌨 Snow ❄️ Icy" at bounding box center [590, 348] width 80 height 32
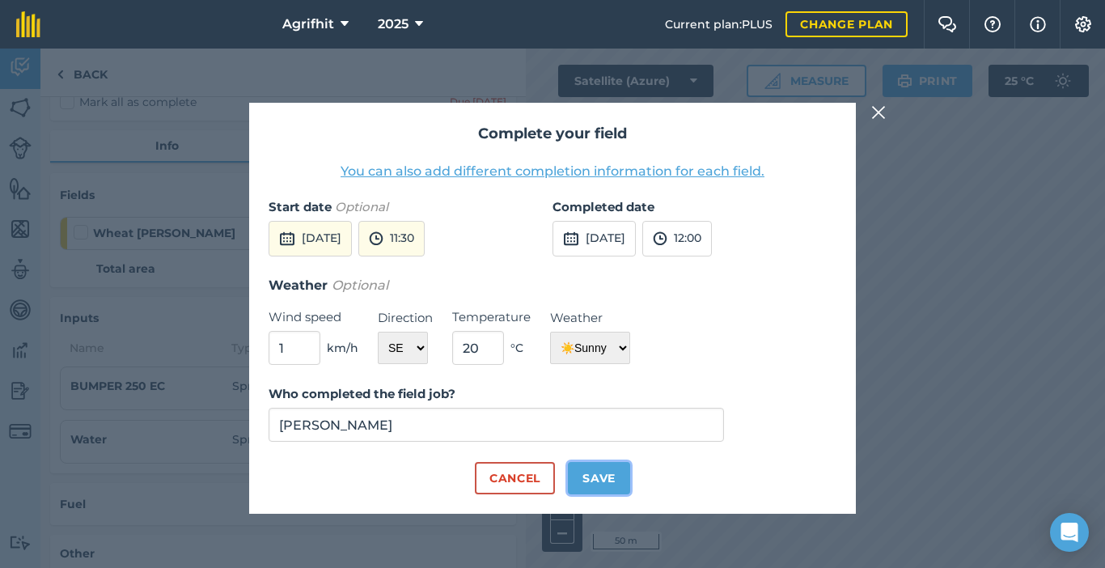
click at [590, 476] on button "Save" at bounding box center [599, 478] width 62 height 32
checkbox input "true"
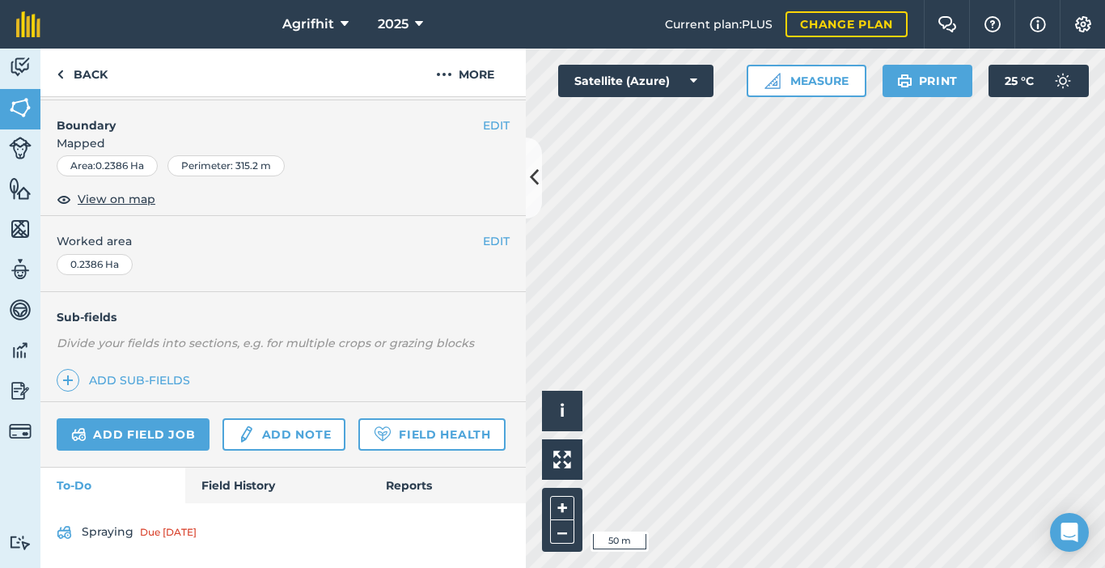
scroll to position [243, 0]
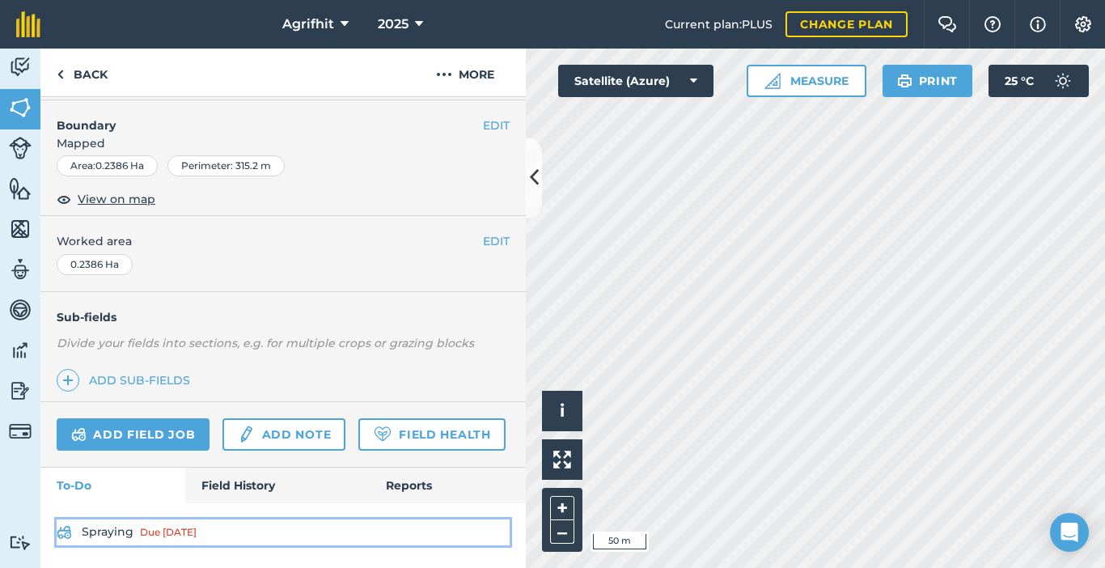
click at [121, 538] on link "Spraying Due [DATE]" at bounding box center [283, 532] width 453 height 26
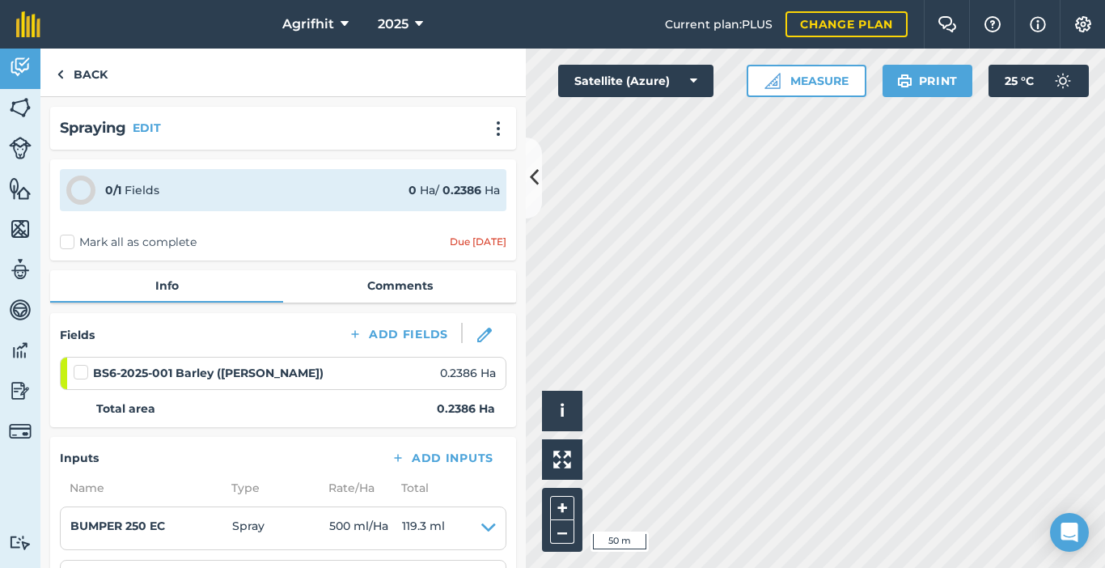
click at [76, 364] on label at bounding box center [83, 364] width 19 height 0
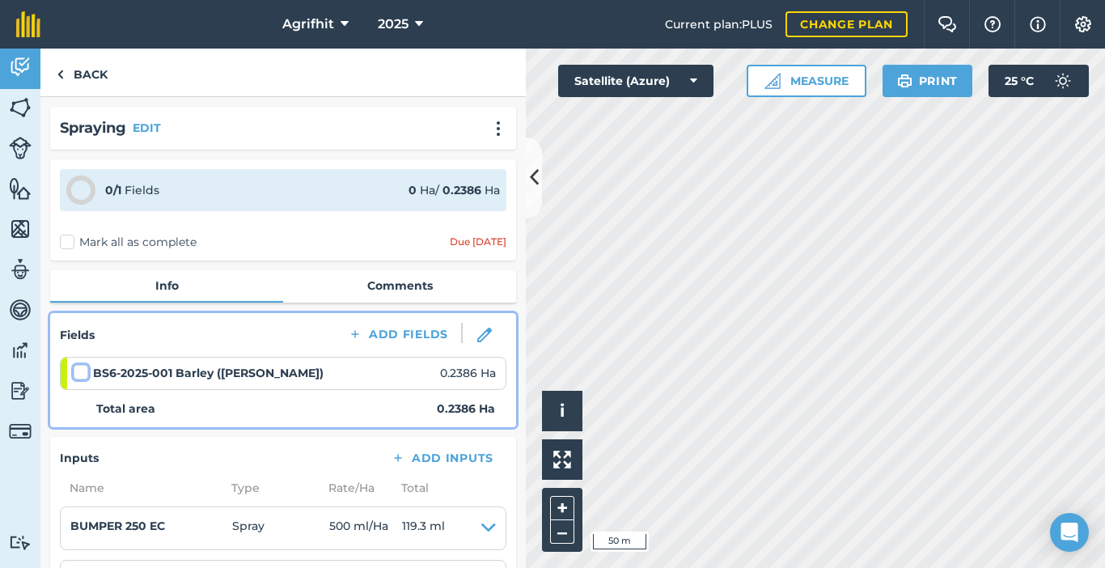
click at [76, 371] on input "checkbox" at bounding box center [79, 369] width 11 height 11
checkbox input "false"
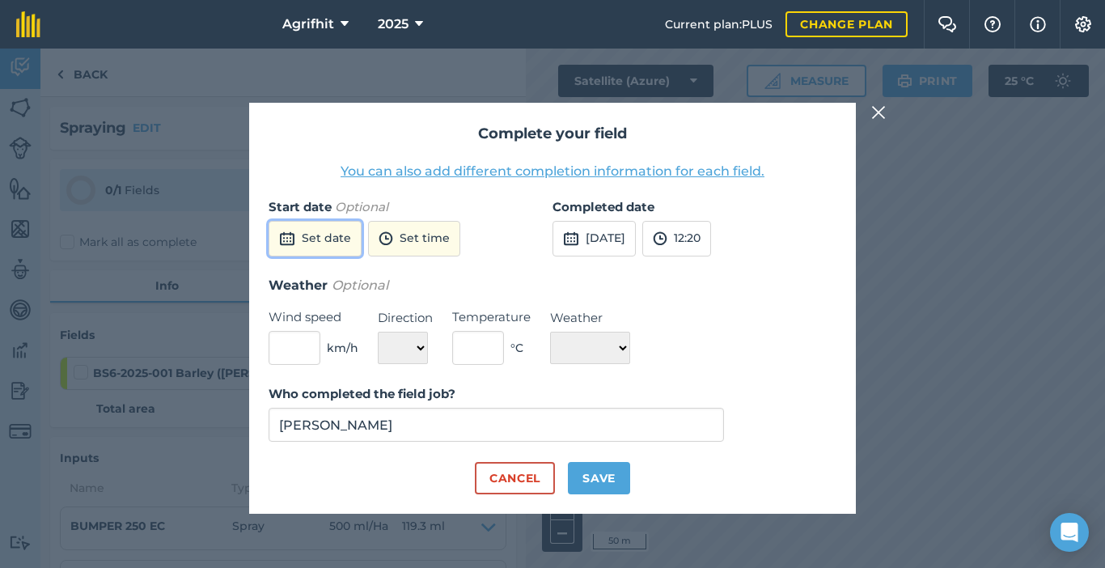
click at [316, 235] on button "Set date" at bounding box center [315, 239] width 93 height 36
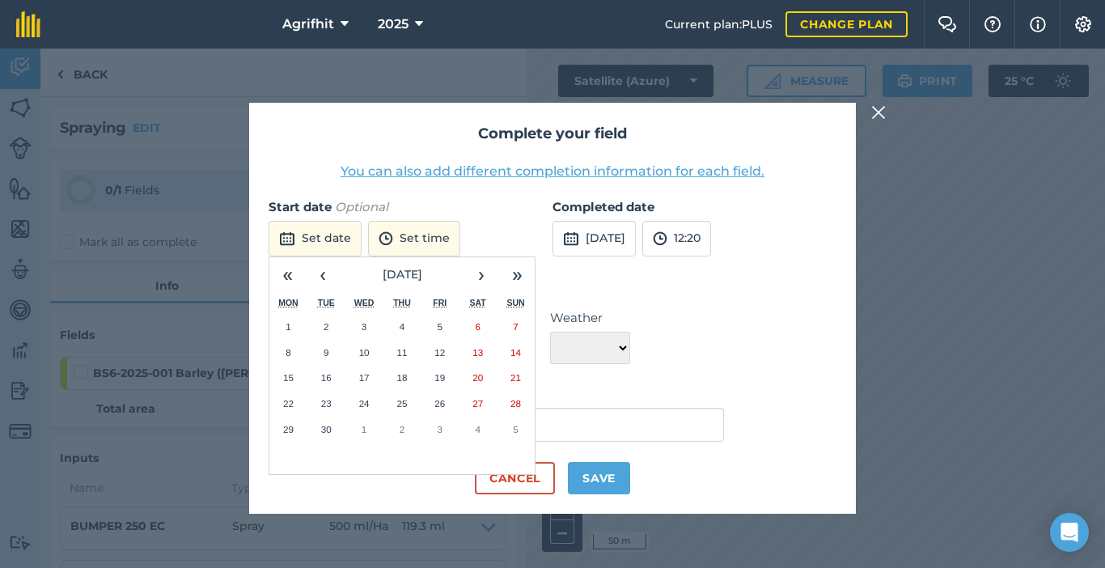
click at [404, 376] on abbr "18" at bounding box center [401, 377] width 11 height 11
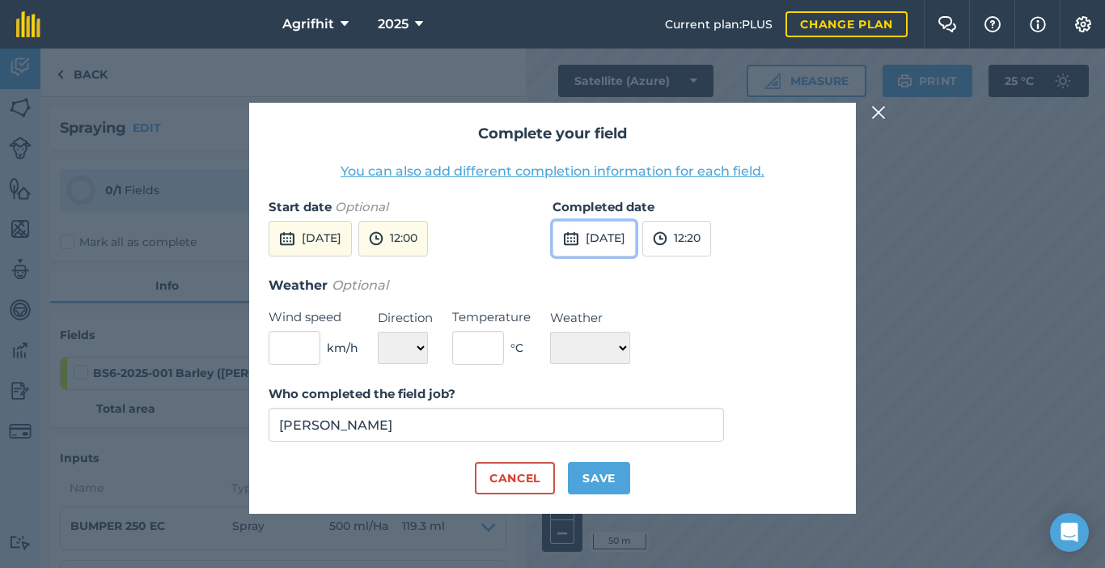
click at [626, 239] on button "[DATE]" at bounding box center [593, 239] width 83 height 36
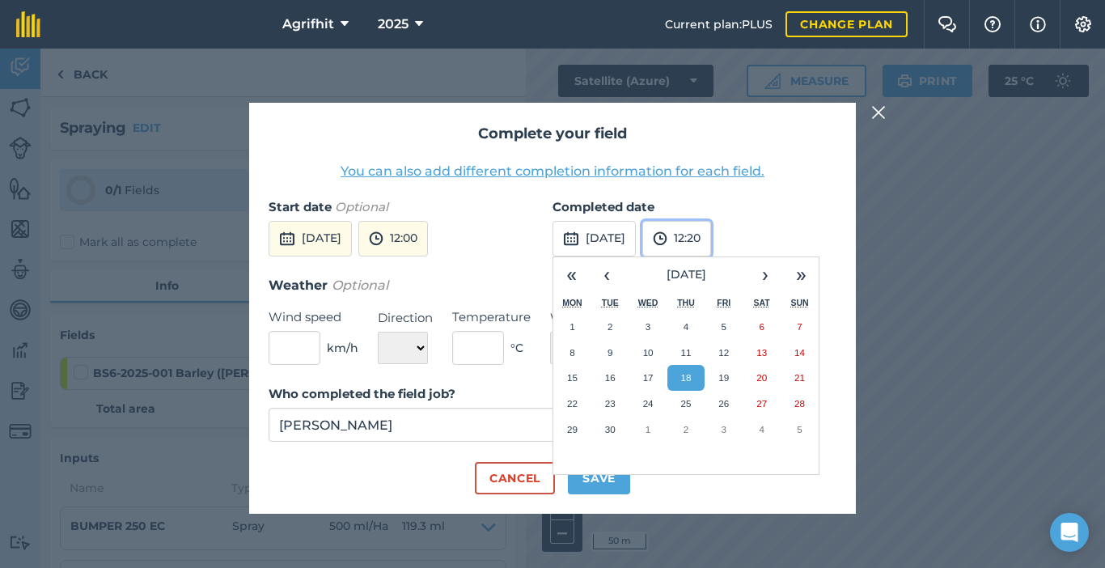
click at [711, 244] on button "12:20" at bounding box center [676, 239] width 69 height 36
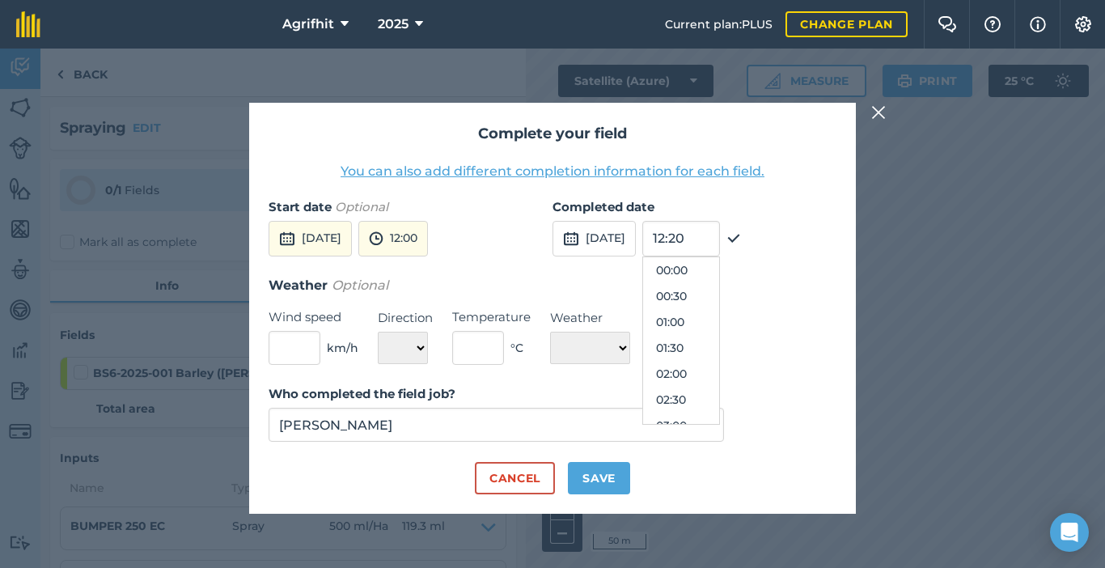
scroll to position [569, 0]
click at [706, 343] on button "12:30" at bounding box center [681, 348] width 76 height 26
click at [290, 344] on input "text" at bounding box center [295, 348] width 52 height 34
type input "1"
click at [419, 351] on select "N NE E SE S SW W NW" at bounding box center [403, 348] width 50 height 32
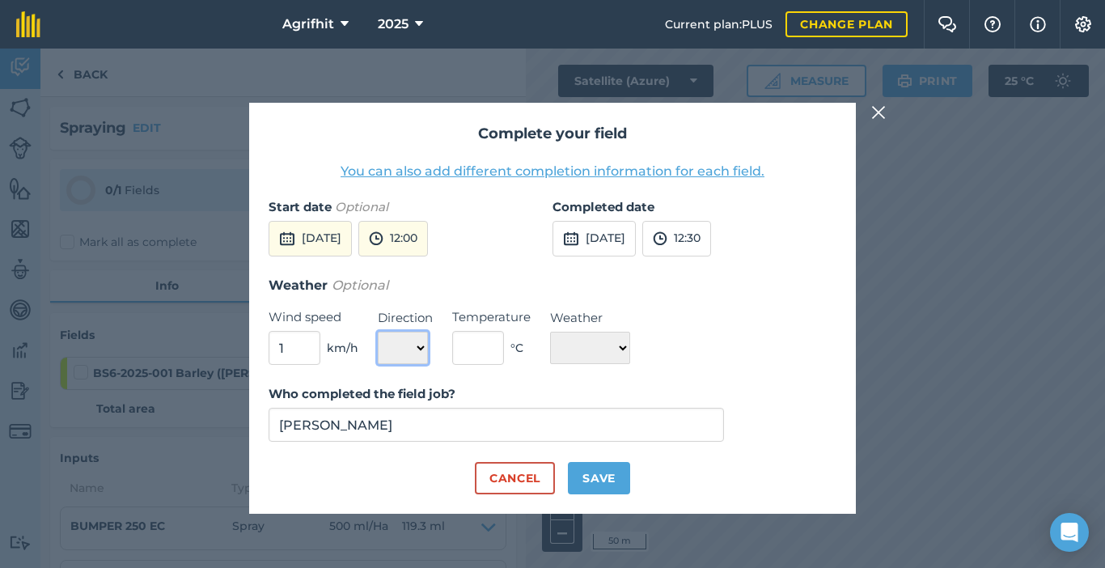
select select "SE"
click at [378, 332] on select "N NE E SE S SW W NW" at bounding box center [403, 348] width 50 height 32
drag, startPoint x: 485, startPoint y: 356, endPoint x: 474, endPoint y: 356, distance: 11.3
click at [485, 356] on input "text" at bounding box center [478, 348] width 52 height 34
type input "21"
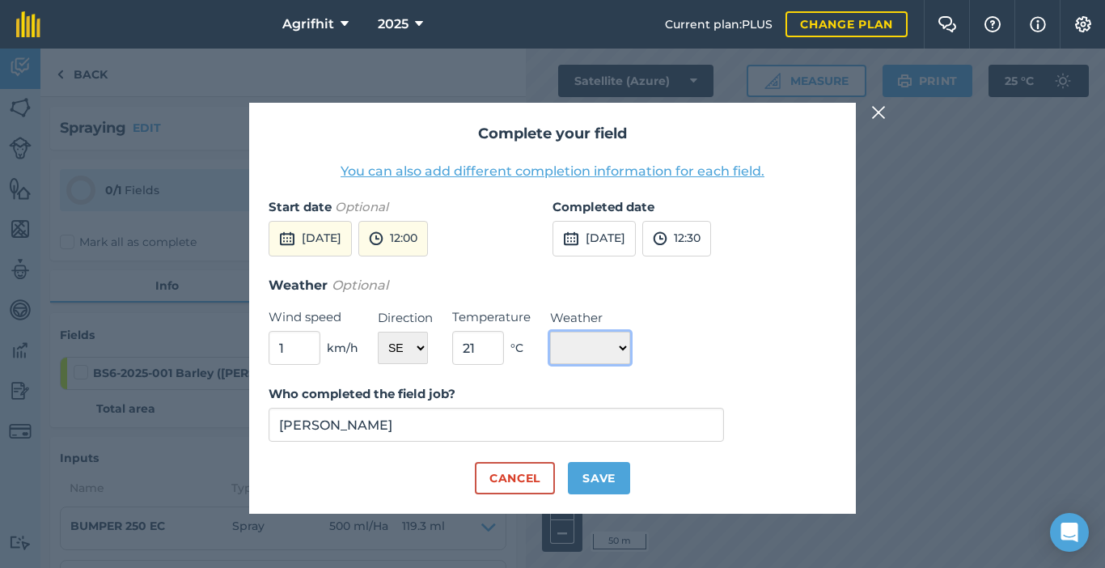
click at [630, 345] on select "☀️ Sunny 🌧 Rainy ⛅️ Cloudy 🌨 Snow ❄️ Icy" at bounding box center [590, 348] width 80 height 32
select select "Sunny"
click at [550, 332] on select "☀️ Sunny 🌧 Rainy ⛅️ Cloudy 🌨 Snow ❄️ Icy" at bounding box center [590, 348] width 80 height 32
click at [610, 476] on button "Save" at bounding box center [599, 478] width 62 height 32
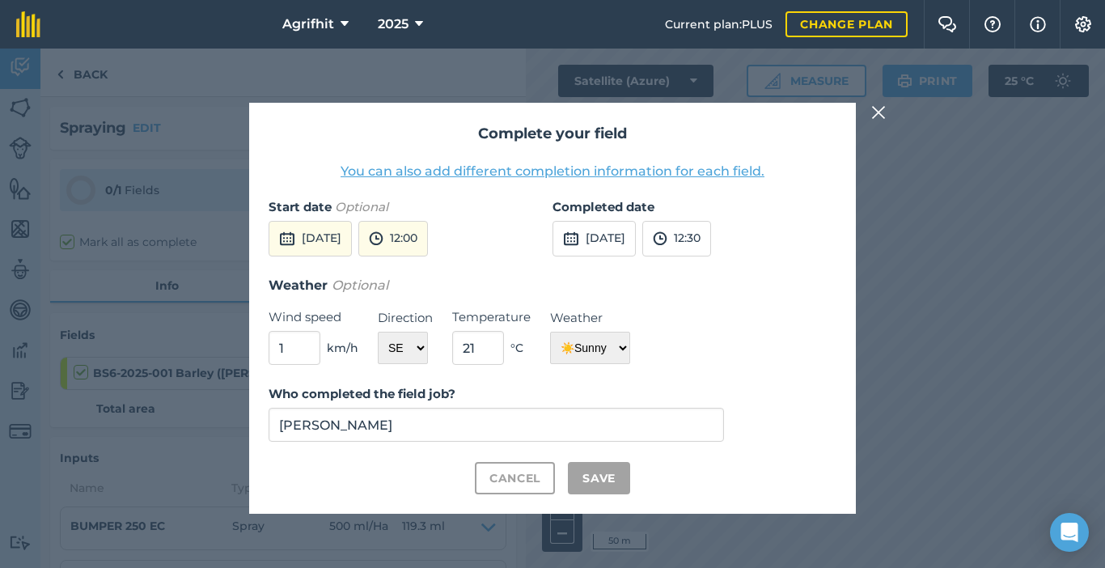
checkbox input "true"
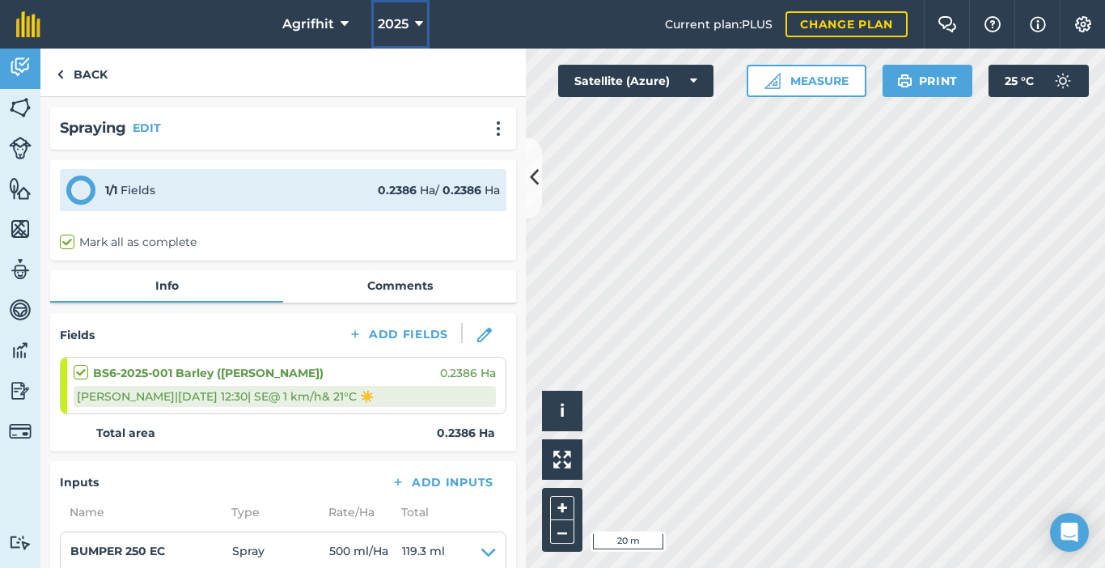
click at [421, 24] on icon at bounding box center [419, 24] width 8 height 19
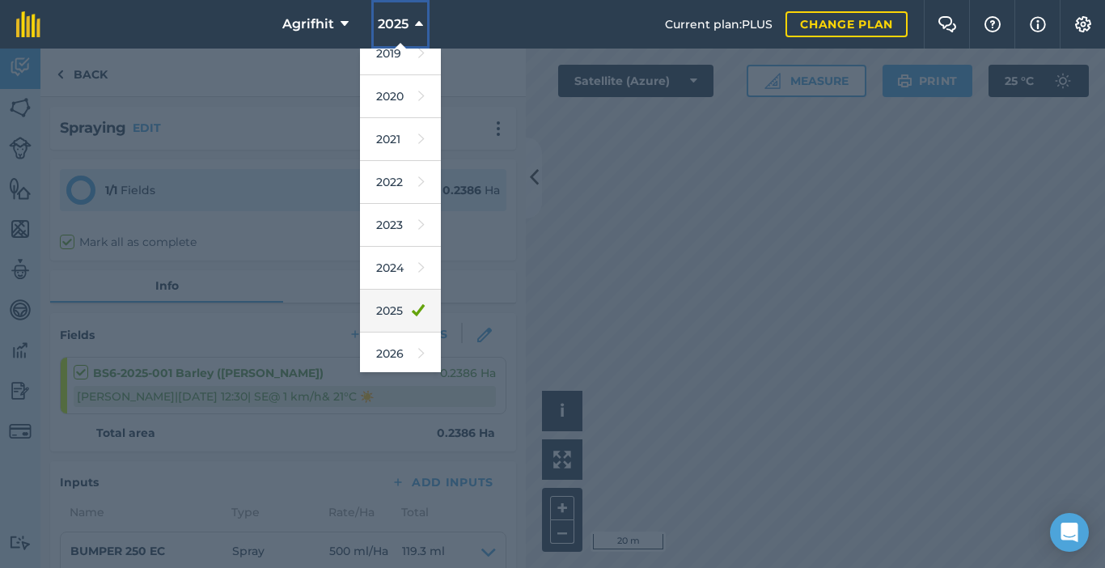
scroll to position [105, 0]
click at [396, 257] on link "2025" at bounding box center [400, 264] width 81 height 43
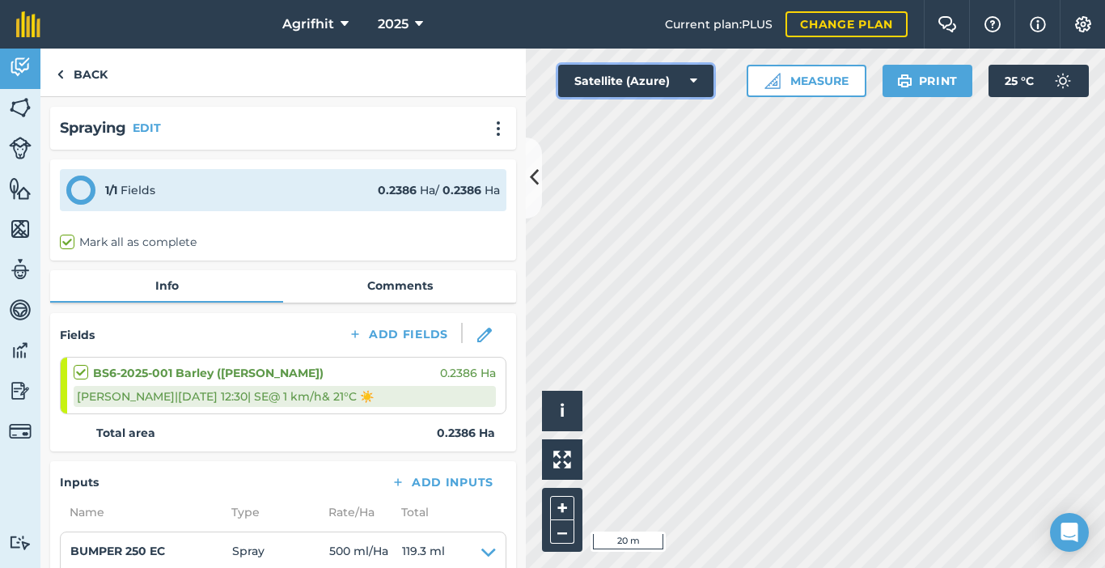
click at [699, 82] on button "Satellite (Azure)" at bounding box center [635, 81] width 155 height 32
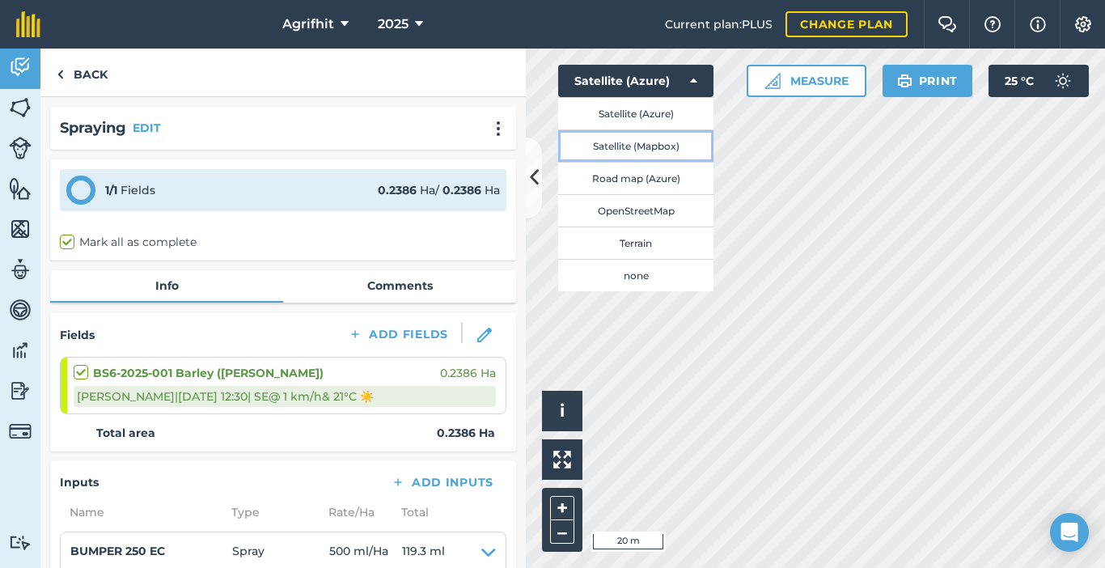
click at [659, 147] on button "Satellite (Mapbox)" at bounding box center [635, 145] width 155 height 32
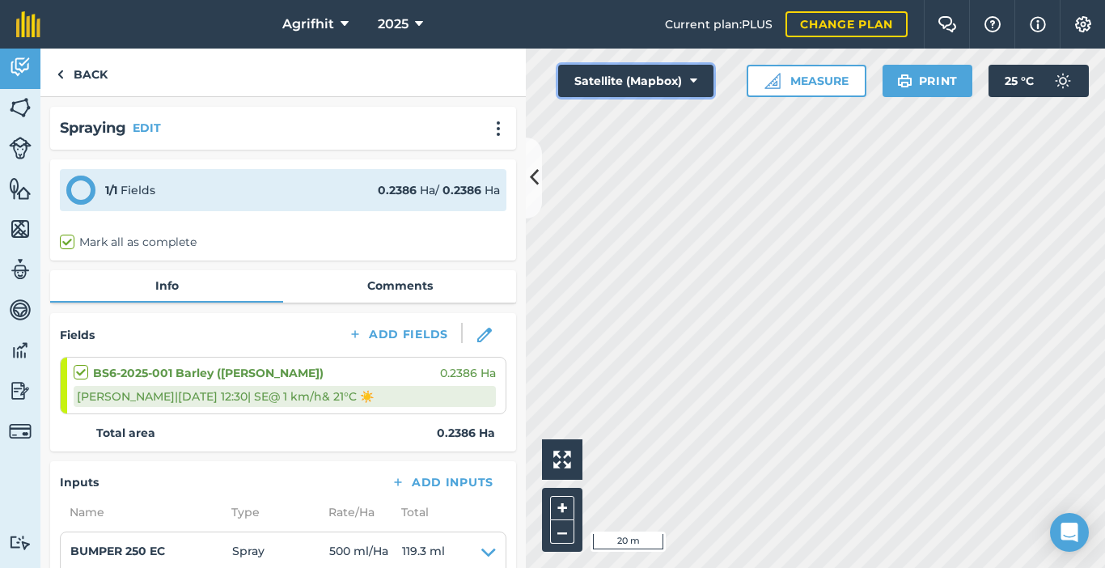
click at [696, 80] on icon at bounding box center [693, 81] width 7 height 16
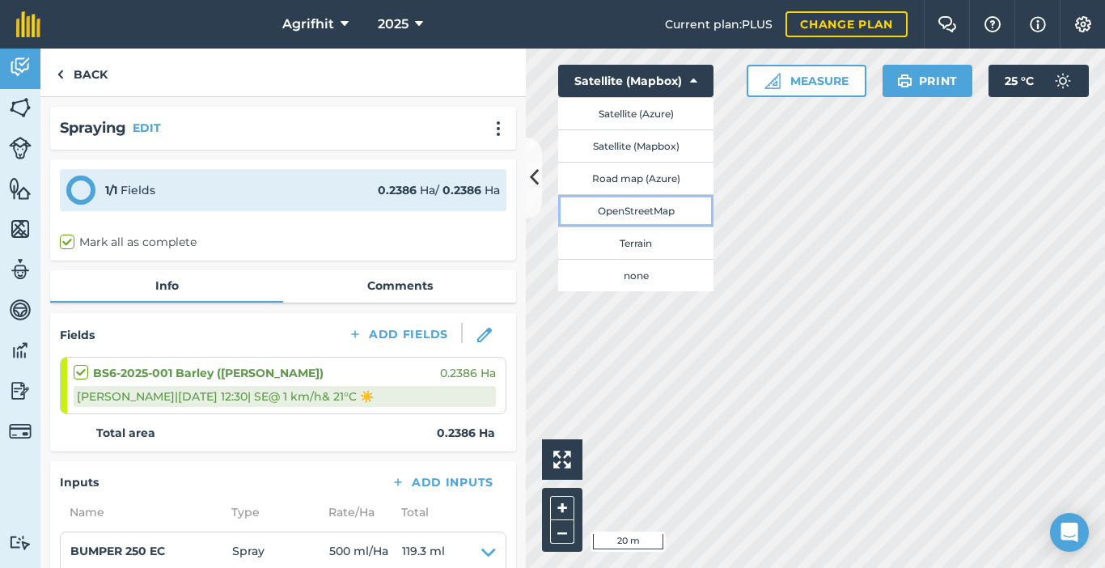
click at [654, 211] on button "OpenStreetMap" at bounding box center [635, 210] width 155 height 32
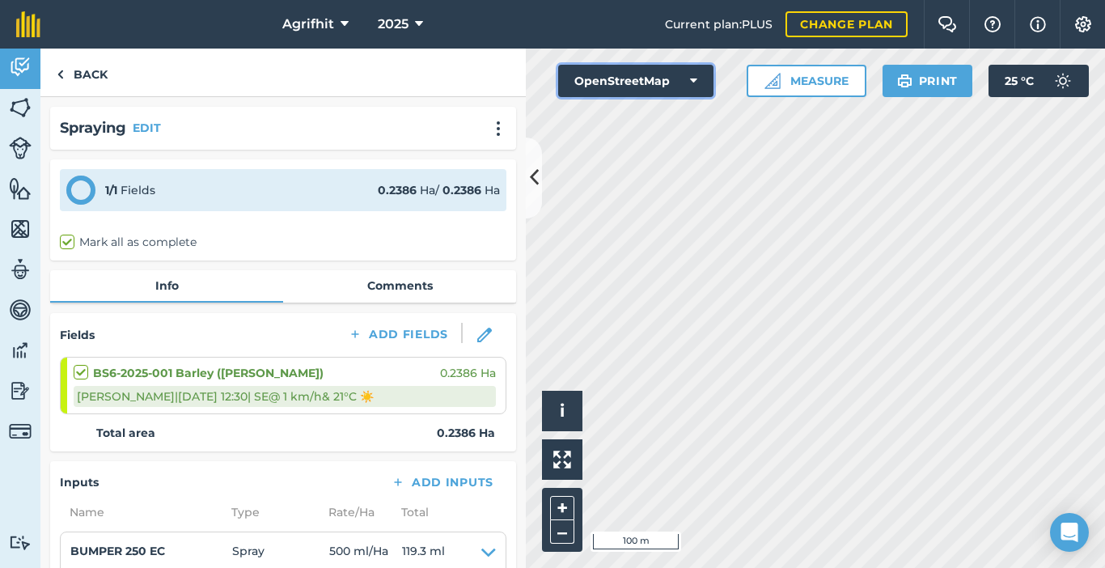
click at [698, 77] on button "OpenStreetMap" at bounding box center [635, 81] width 155 height 32
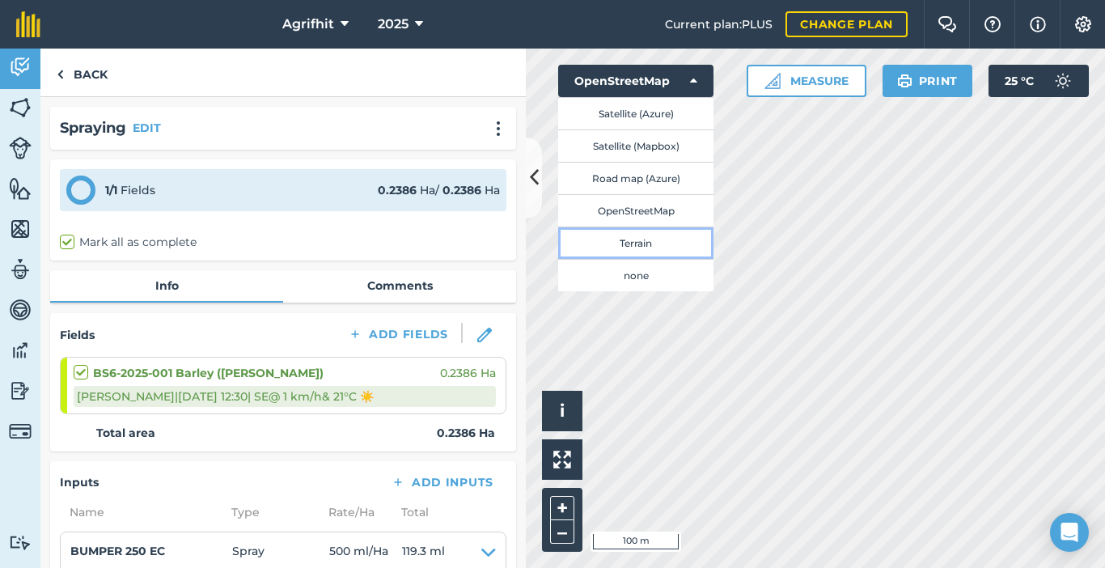
click at [661, 237] on button "Terrain" at bounding box center [635, 242] width 155 height 32
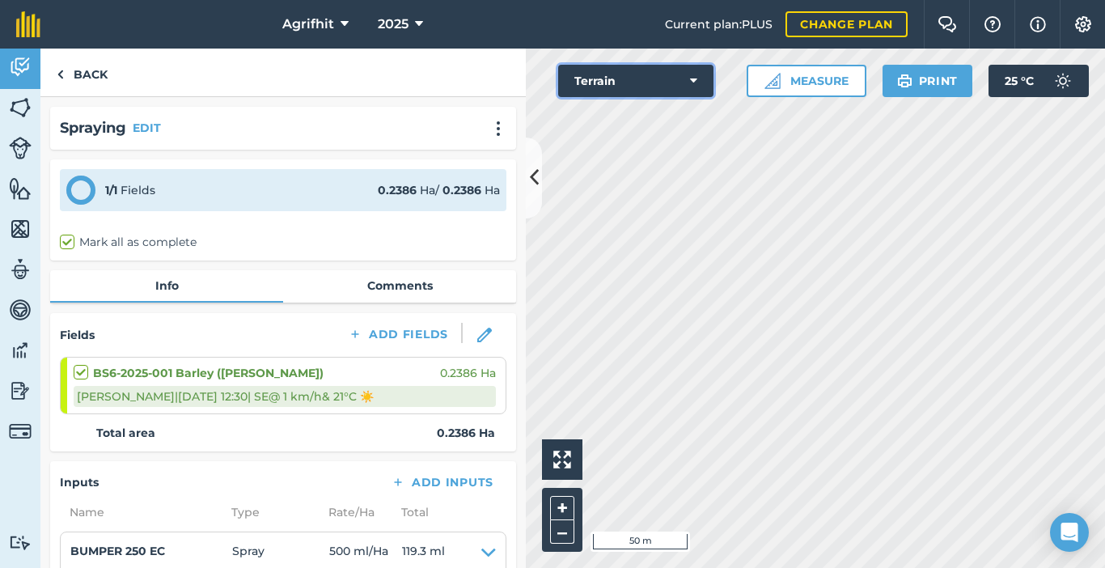
click at [700, 87] on button "Terrain" at bounding box center [635, 81] width 155 height 32
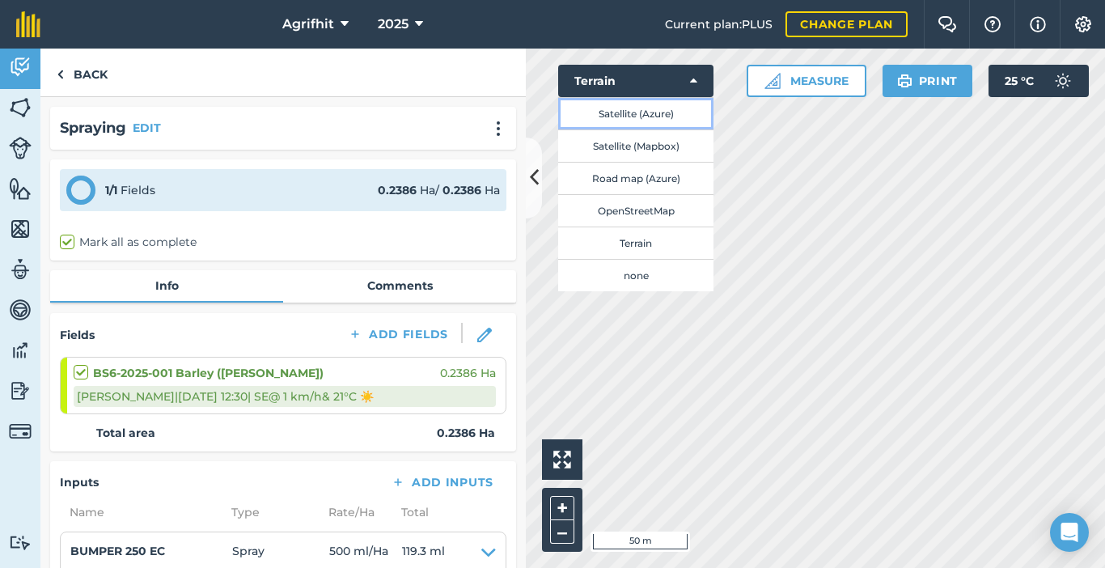
click at [654, 113] on button "Satellite (Azure)" at bounding box center [635, 113] width 155 height 32
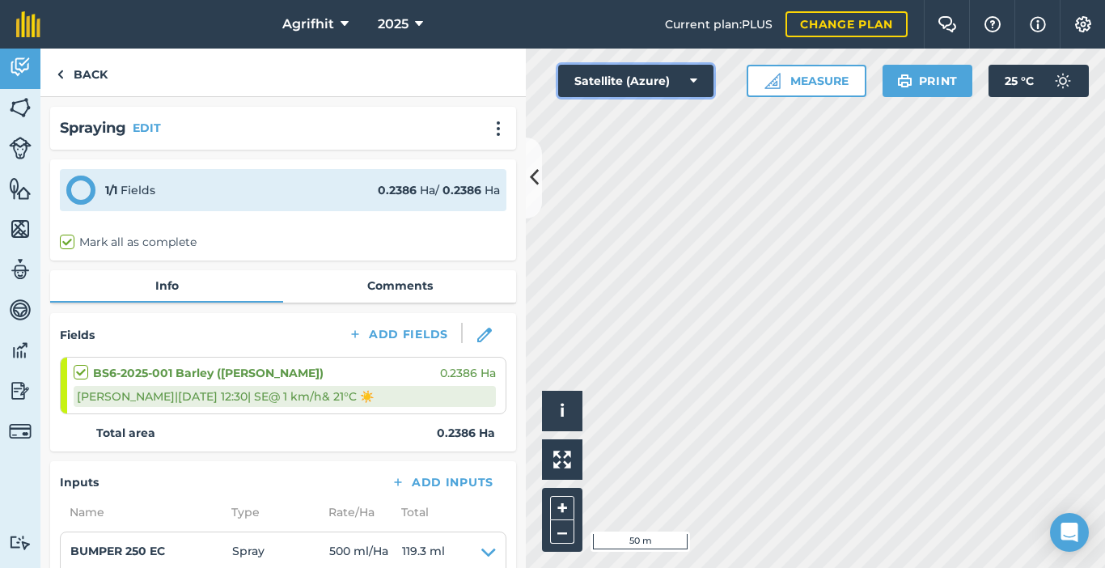
click at [699, 80] on button "Satellite (Azure)" at bounding box center [635, 81] width 155 height 32
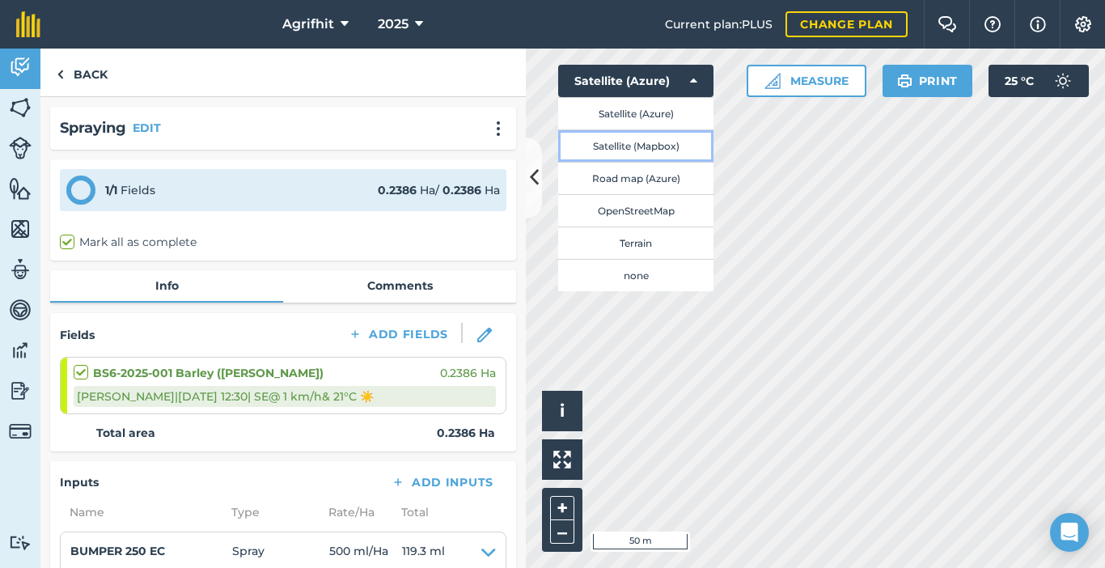
click at [667, 144] on button "Satellite (Mapbox)" at bounding box center [635, 145] width 155 height 32
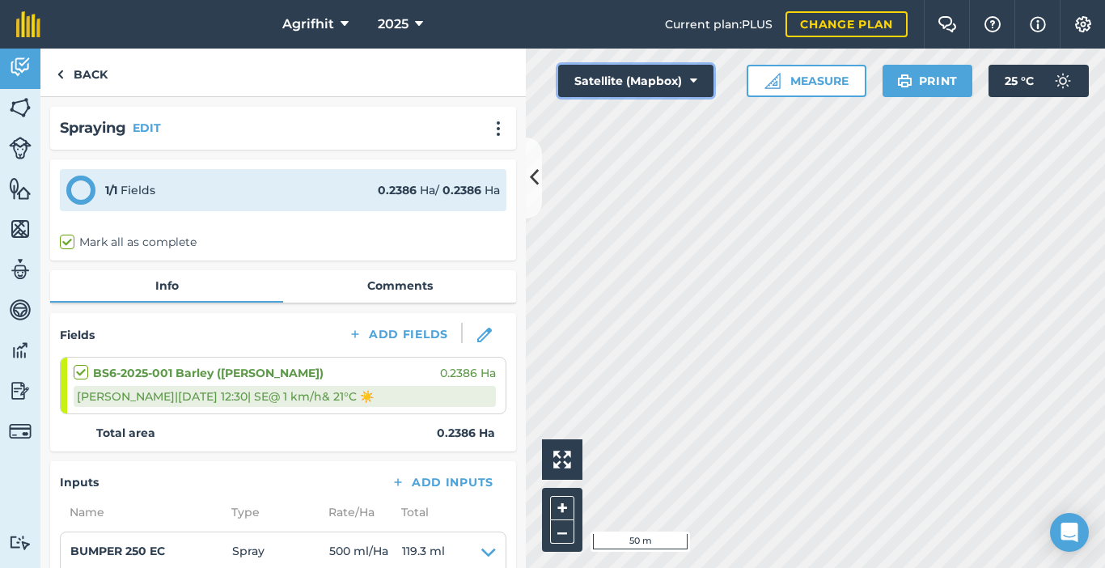
click at [697, 84] on button "Satellite (Mapbox)" at bounding box center [635, 81] width 155 height 32
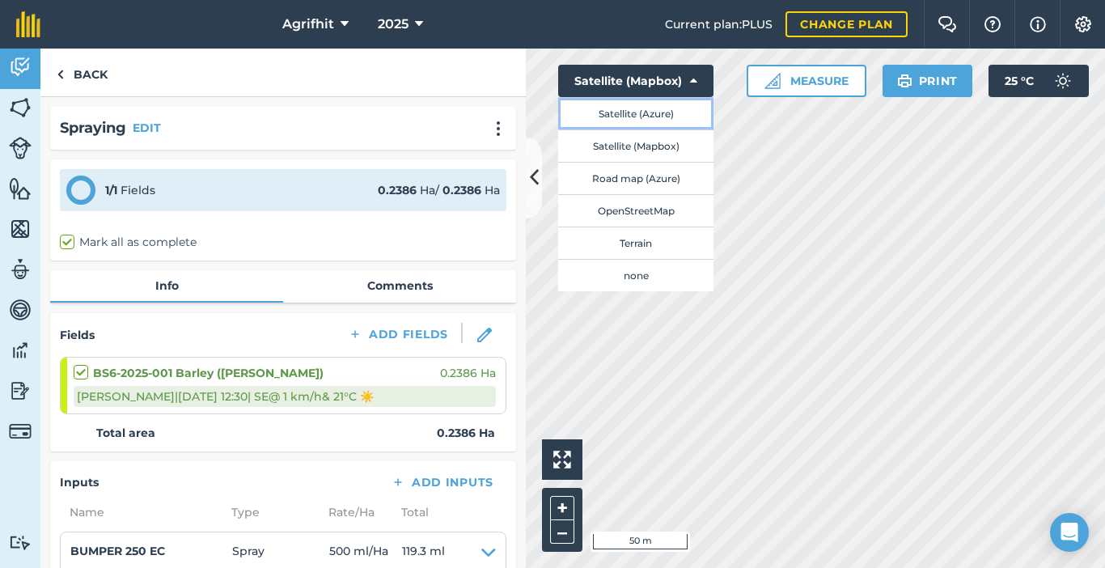
click at [655, 114] on button "Satellite (Azure)" at bounding box center [635, 113] width 155 height 32
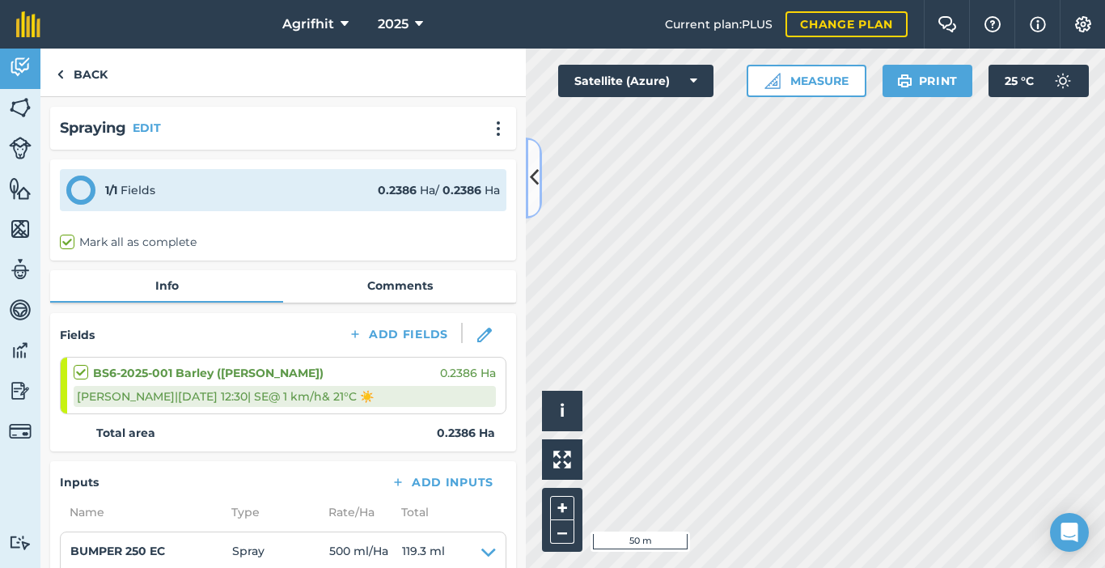
click at [535, 184] on icon at bounding box center [534, 177] width 9 height 28
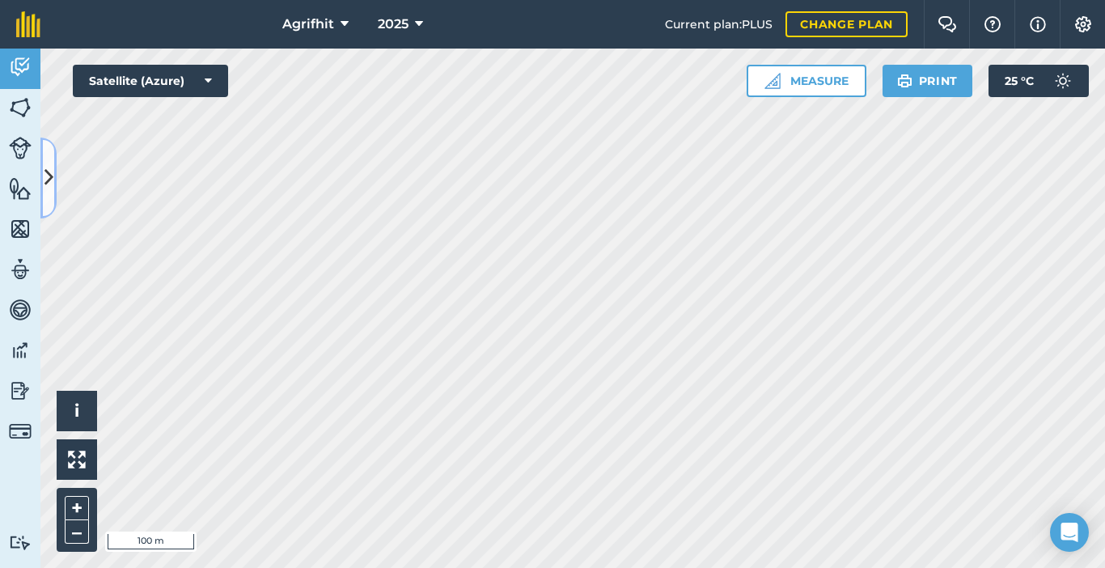
click at [50, 188] on icon at bounding box center [48, 177] width 9 height 28
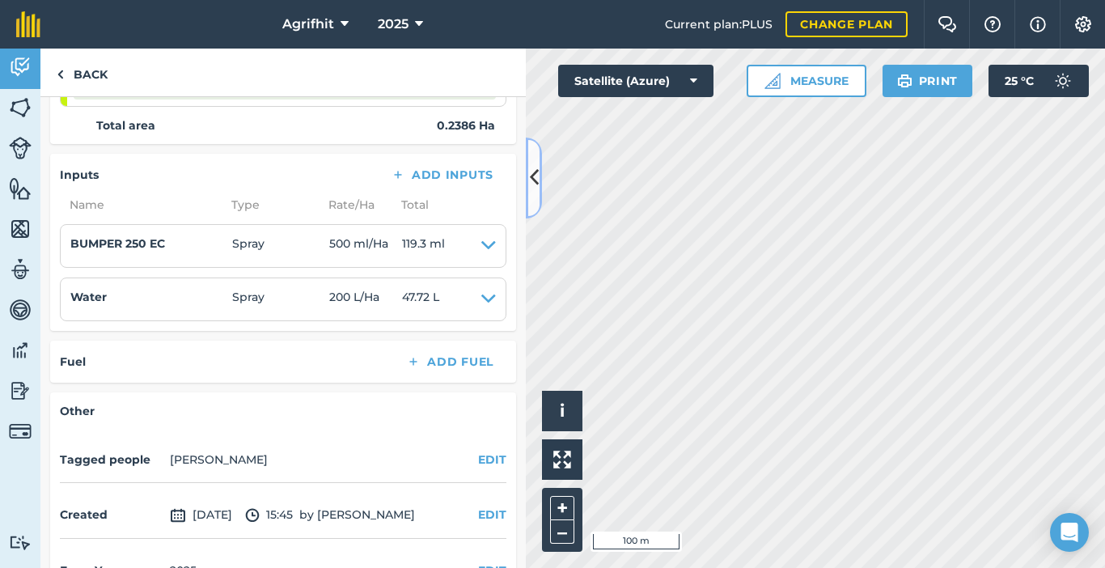
scroll to position [324, 0]
